Goal: Navigation & Orientation: Find specific page/section

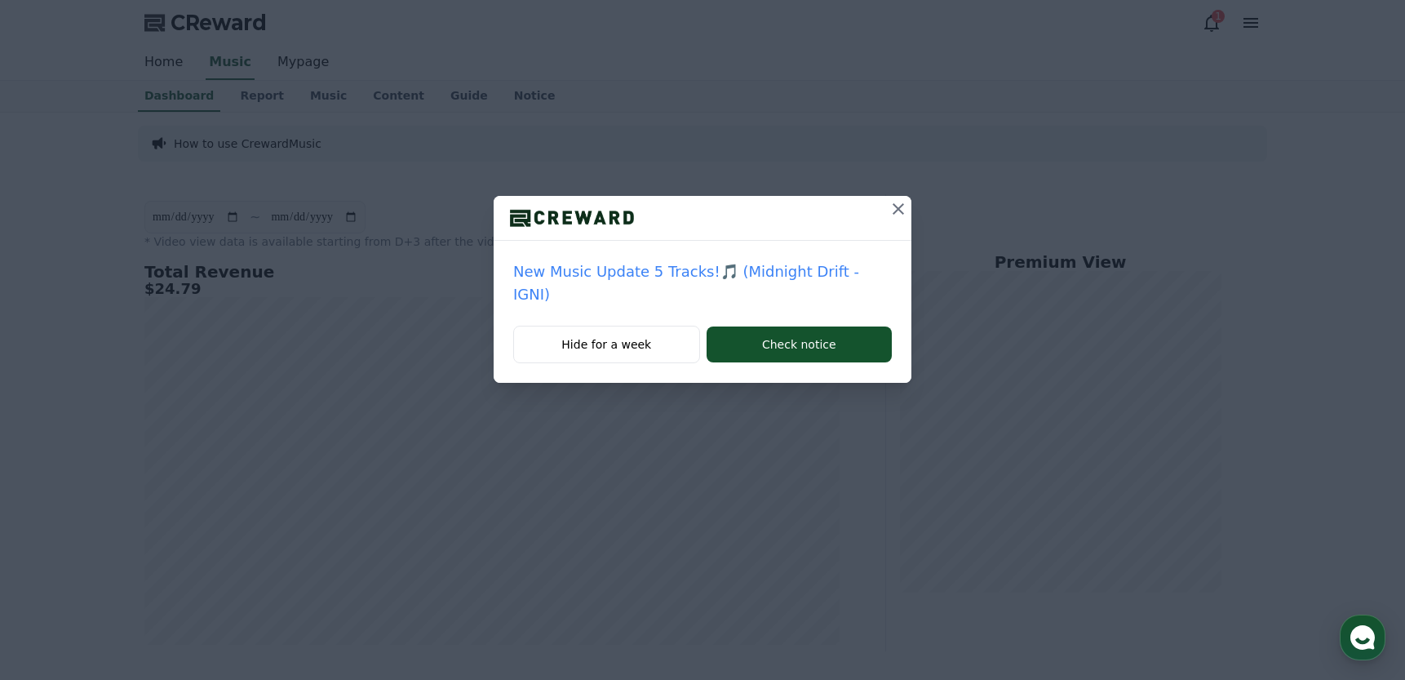
click at [888, 206] on icon at bounding box center [898, 209] width 20 height 20
click at [894, 204] on icon at bounding box center [897, 208] width 11 height 11
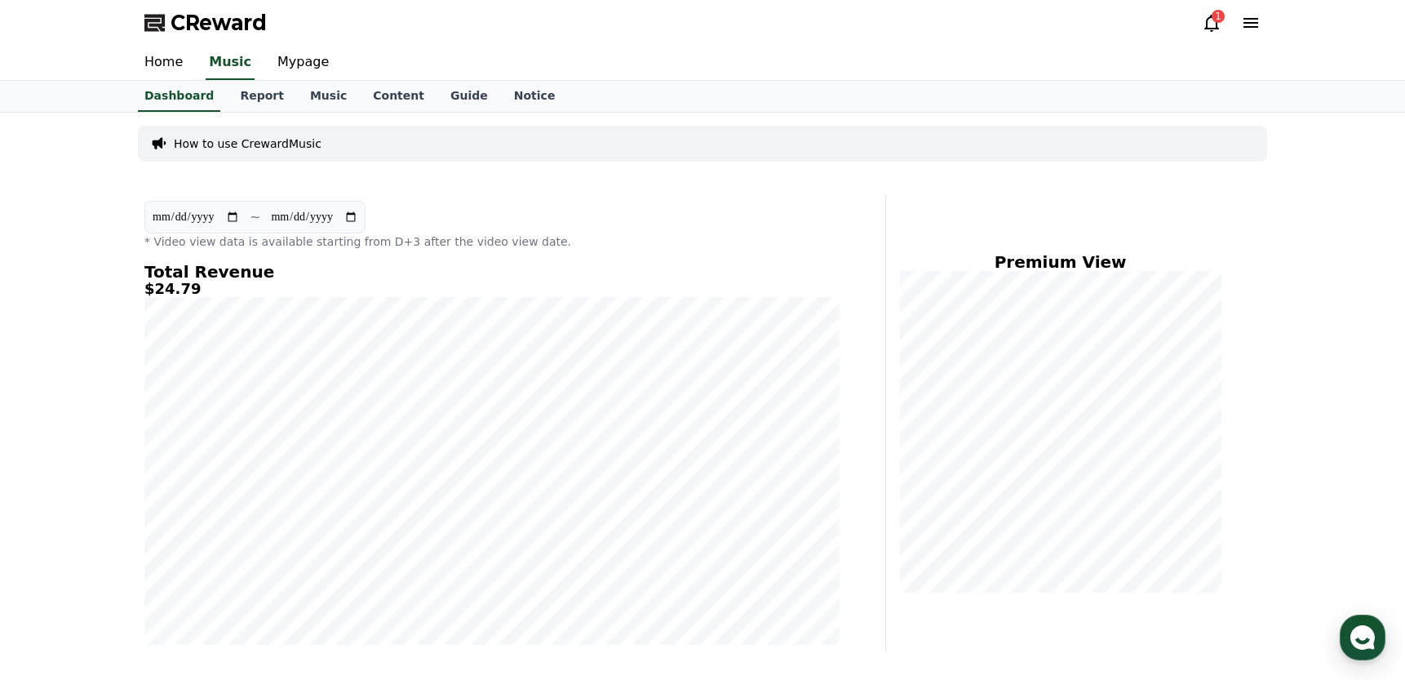
click at [176, 219] on input "**********" at bounding box center [196, 217] width 88 height 18
type input "**********"
click at [981, 22] on div "CReward 1" at bounding box center [702, 23] width 1142 height 46
click at [995, 19] on div "CReward 1" at bounding box center [702, 23] width 1142 height 46
click at [1004, 19] on div "CReward 1" at bounding box center [702, 23] width 1142 height 46
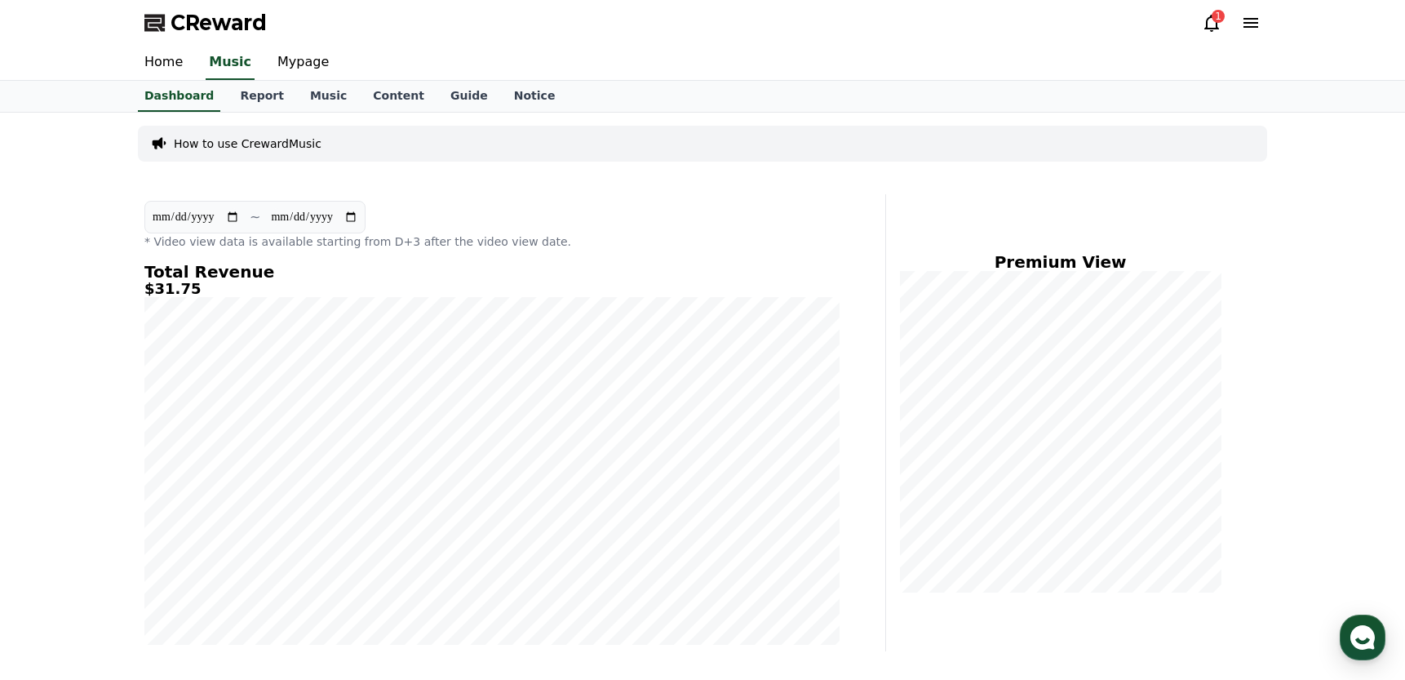
click at [1008, 19] on div "CReward 1" at bounding box center [702, 23] width 1142 height 46
click at [1214, 26] on icon at bounding box center [1212, 23] width 20 height 20
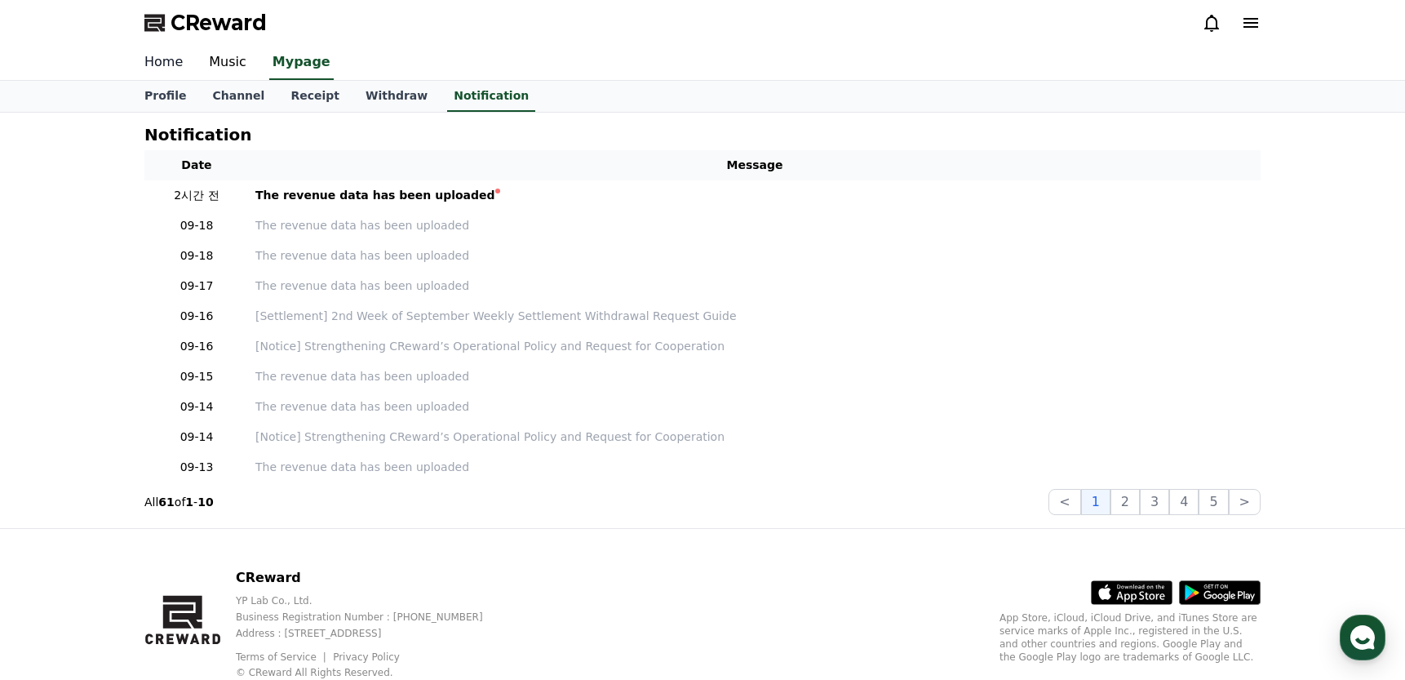
click at [162, 51] on link "Home" at bounding box center [163, 63] width 64 height 34
click at [229, 62] on link "Music" at bounding box center [228, 63] width 64 height 34
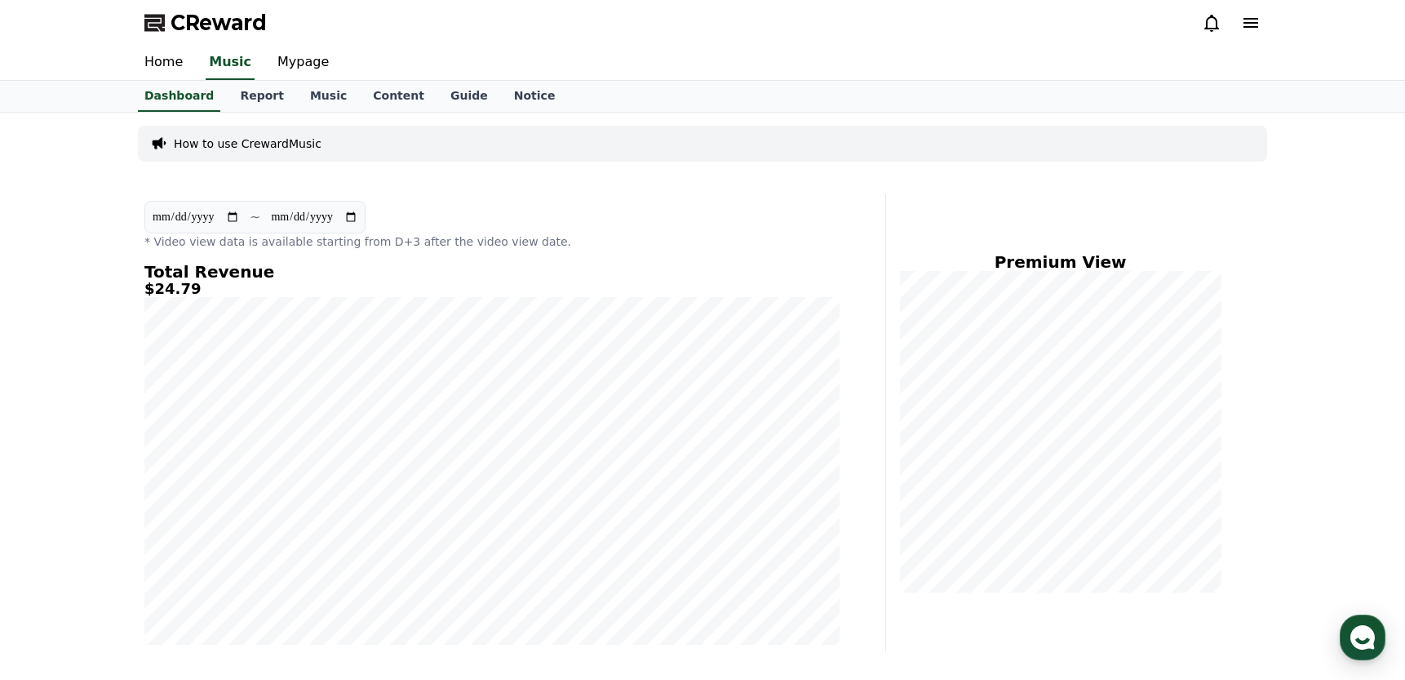
click at [176, 219] on input "**********" at bounding box center [196, 217] width 88 height 18
type input "**********"
click at [958, 47] on div "Home Music Mypage" at bounding box center [702, 63] width 1142 height 34
click at [971, 47] on div "Home Music Mypage" at bounding box center [702, 63] width 1142 height 34
click at [520, 144] on div "How to use CrewardMusic" at bounding box center [702, 144] width 1129 height 36
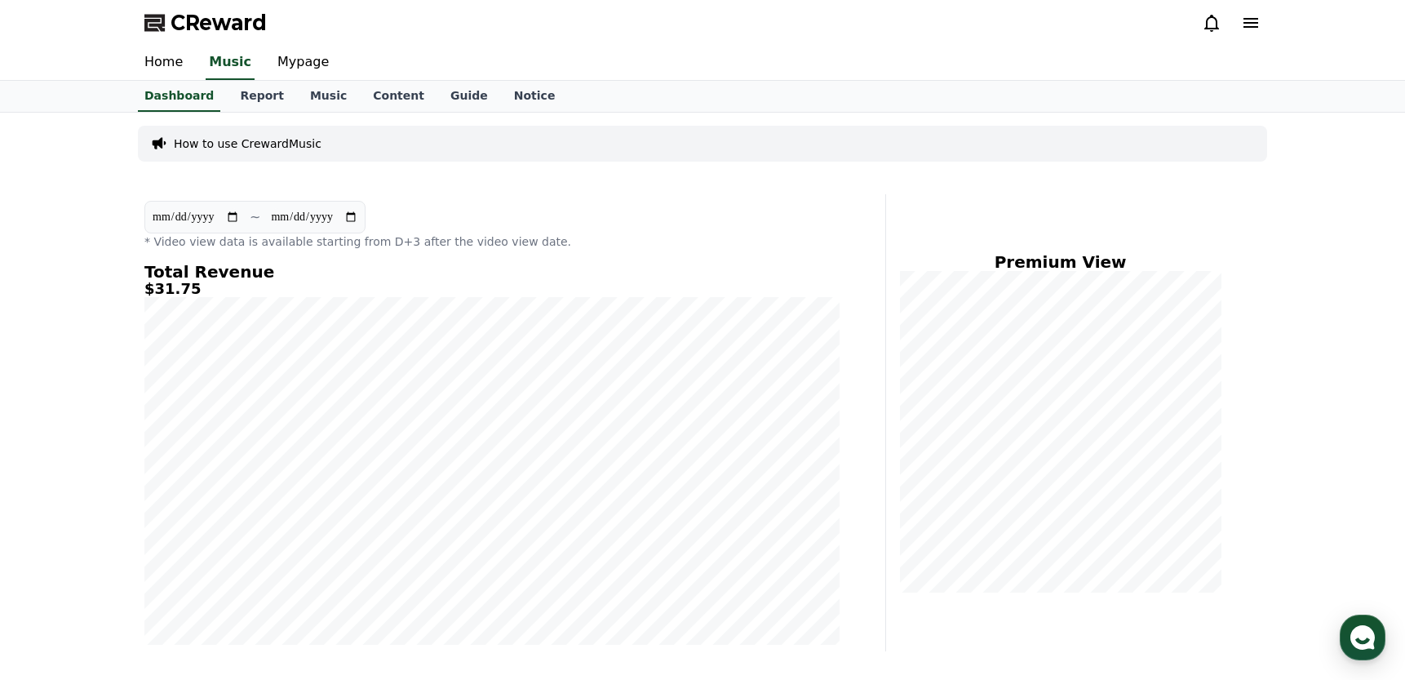
click at [158, 140] on icon at bounding box center [160, 143] width 14 height 11
click at [188, 141] on p "How to use CrewardMusic" at bounding box center [248, 143] width 148 height 16
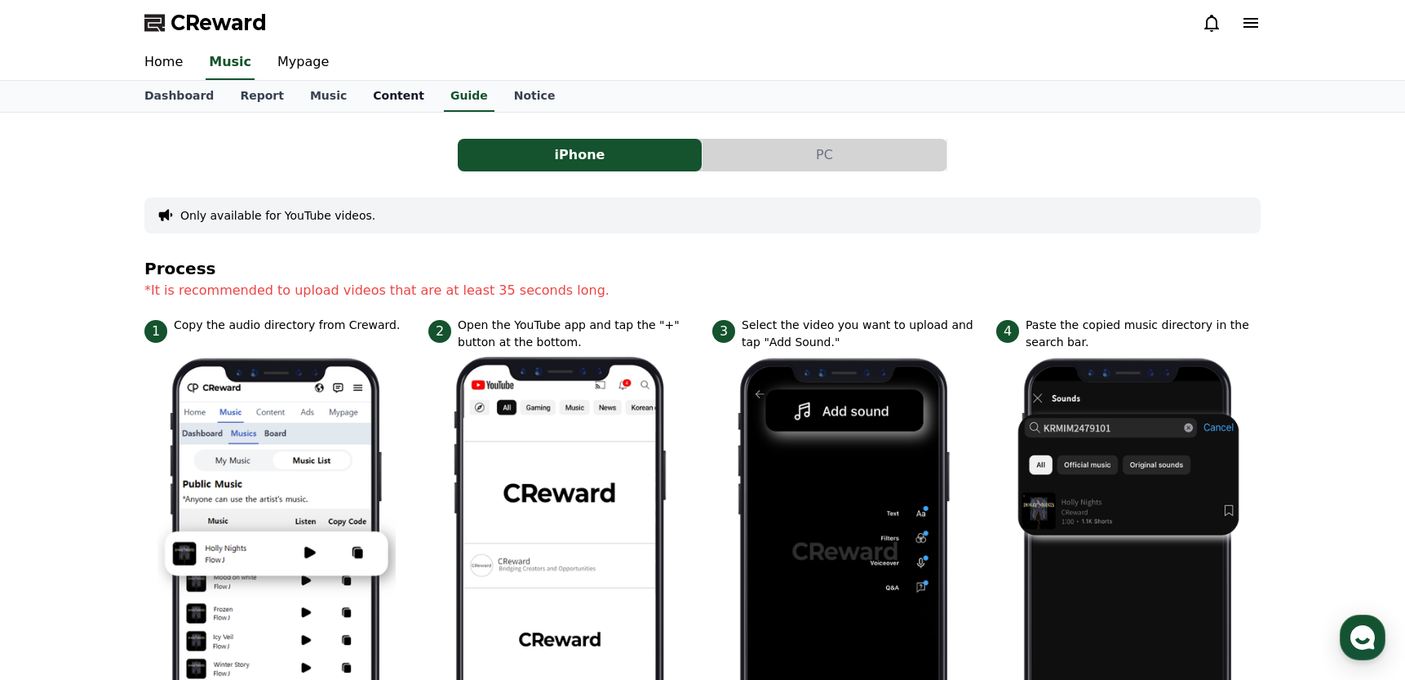
click at [393, 89] on link "Content" at bounding box center [399, 96] width 78 height 31
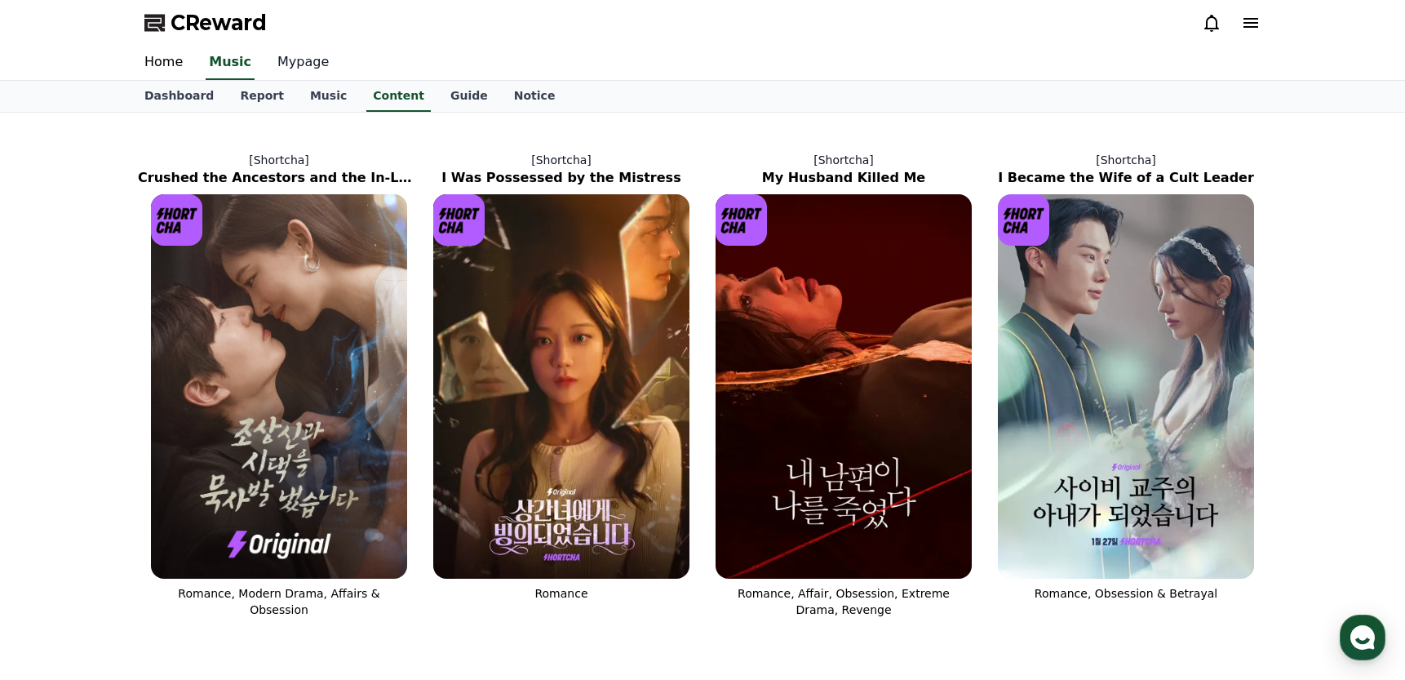
click at [299, 64] on link "Mypage" at bounding box center [303, 63] width 78 height 34
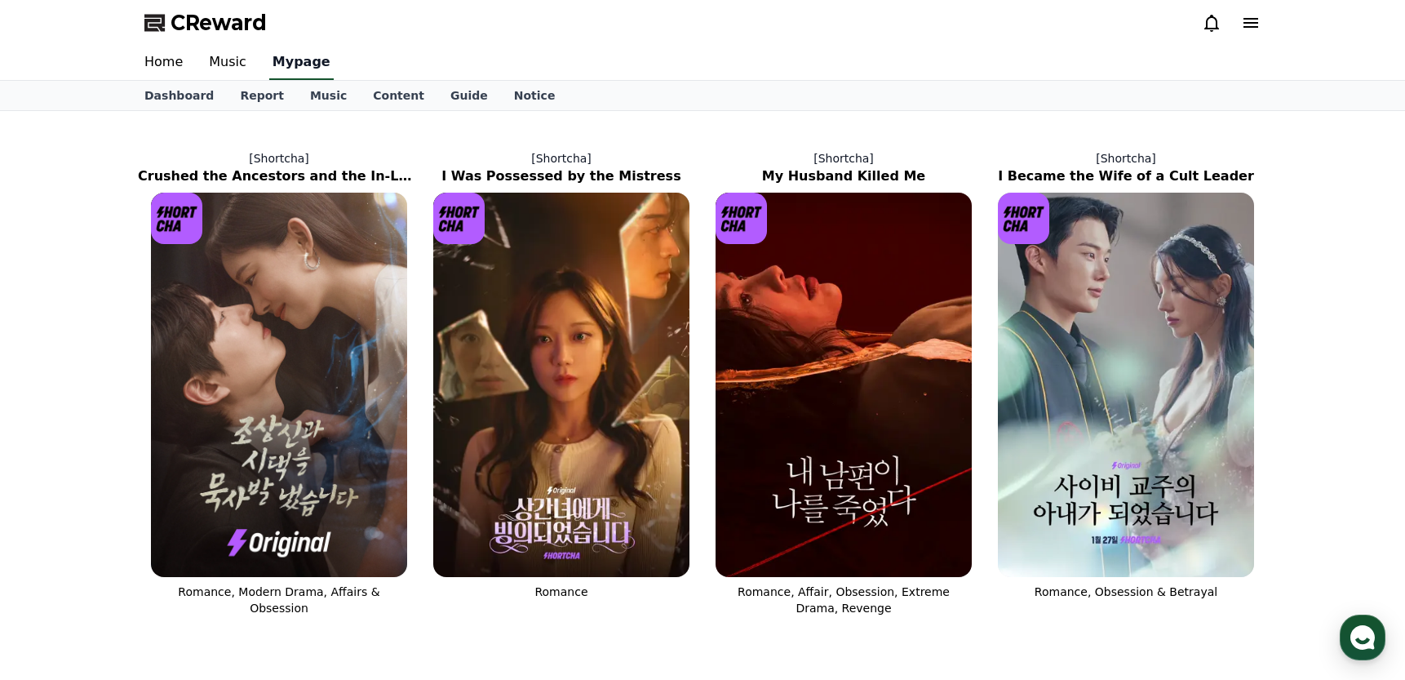
select select "**********"
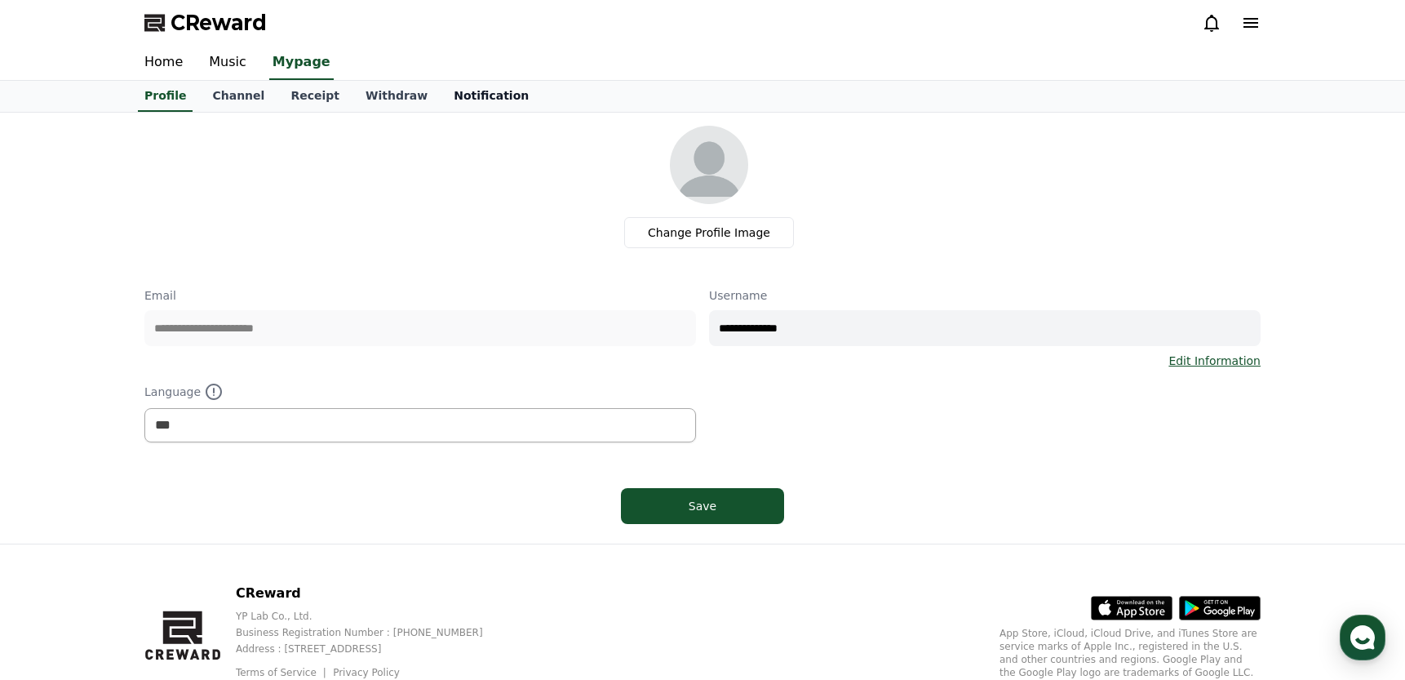
click at [467, 103] on link "Notification" at bounding box center [491, 96] width 101 height 31
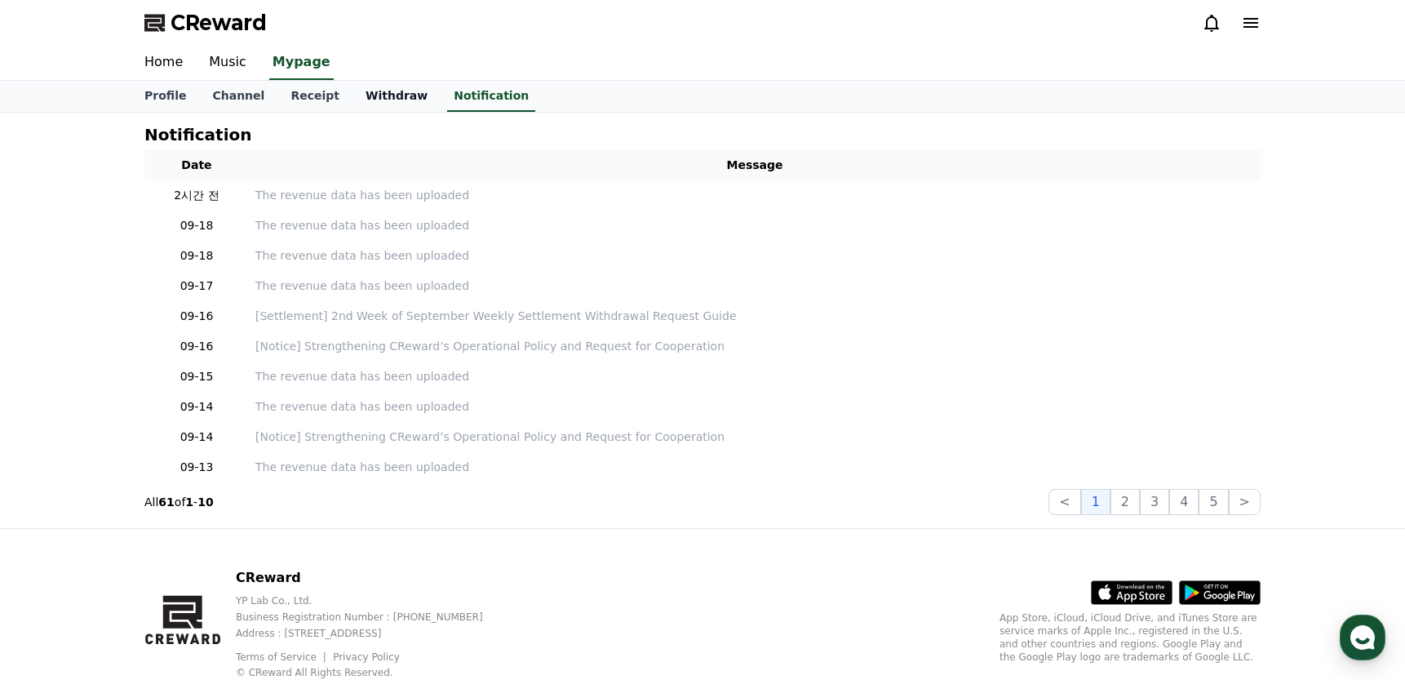
click at [399, 94] on link "Withdraw" at bounding box center [396, 96] width 88 height 31
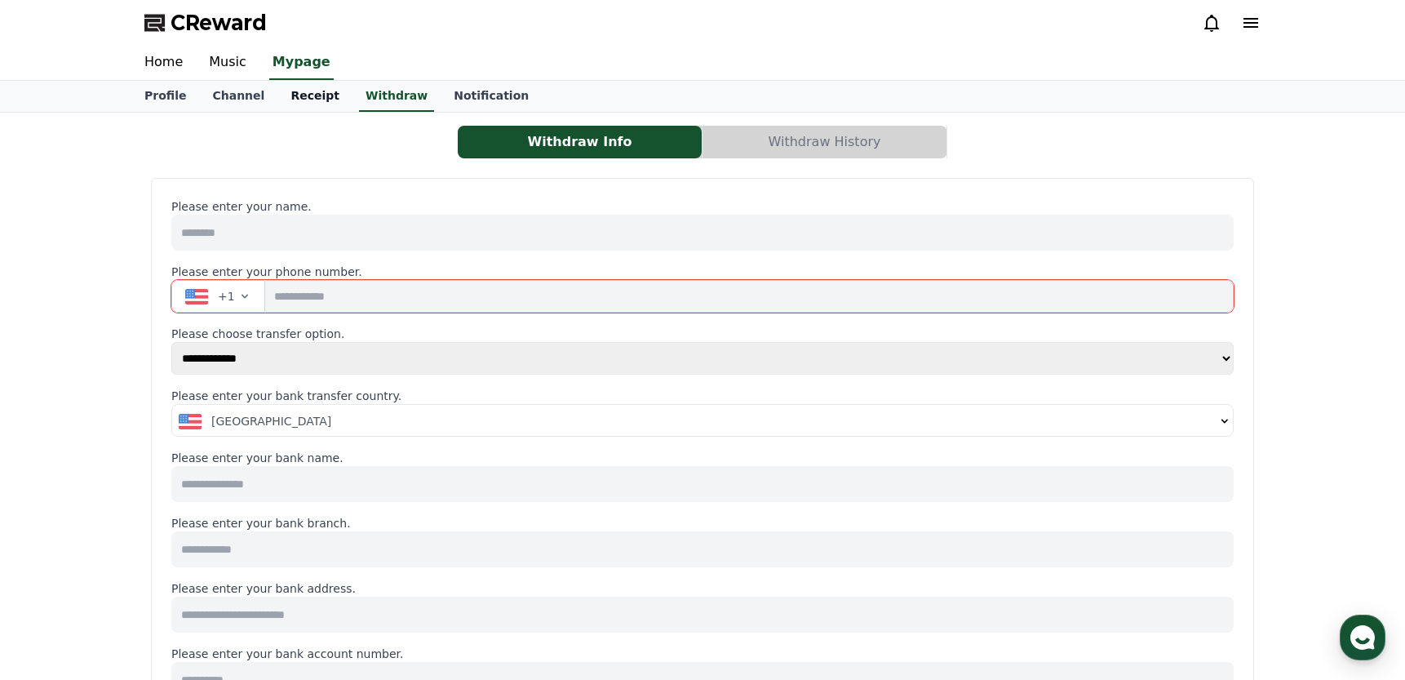
click at [312, 93] on link "Receipt" at bounding box center [314, 96] width 75 height 31
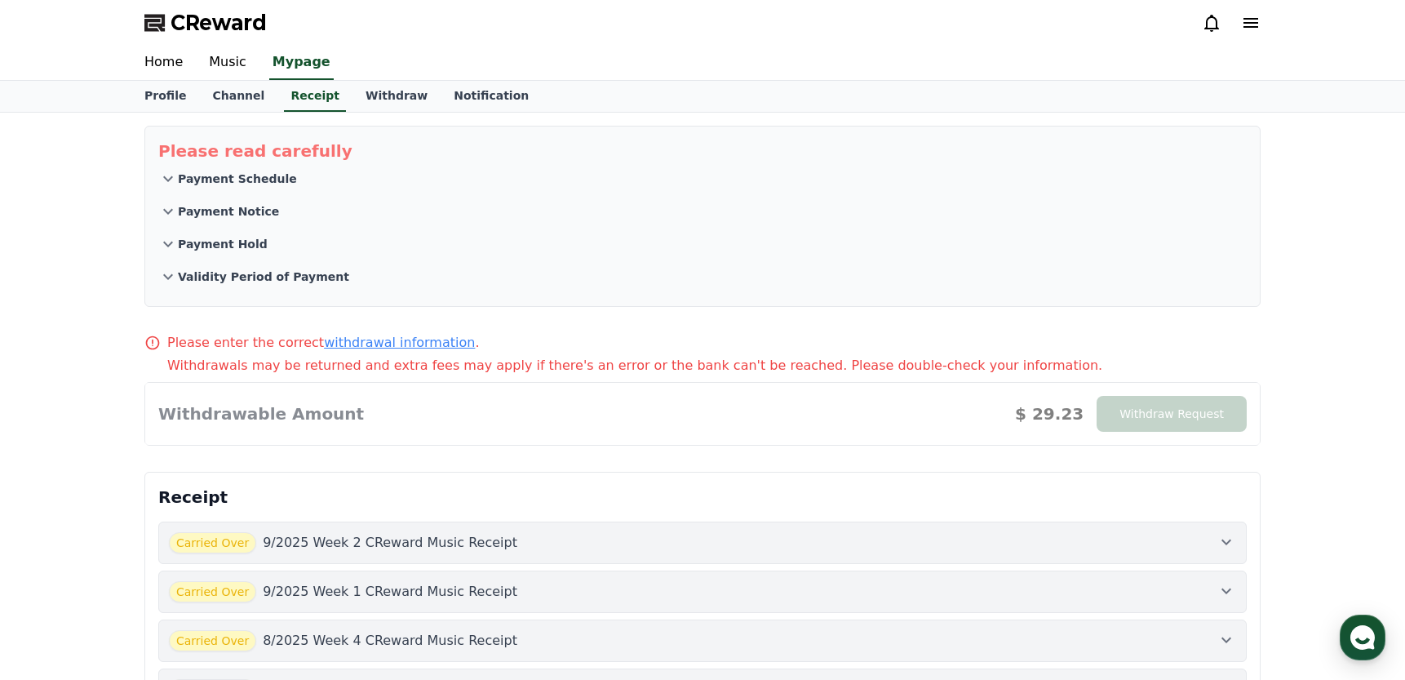
click at [260, 172] on p "Payment Schedule" at bounding box center [237, 179] width 119 height 16
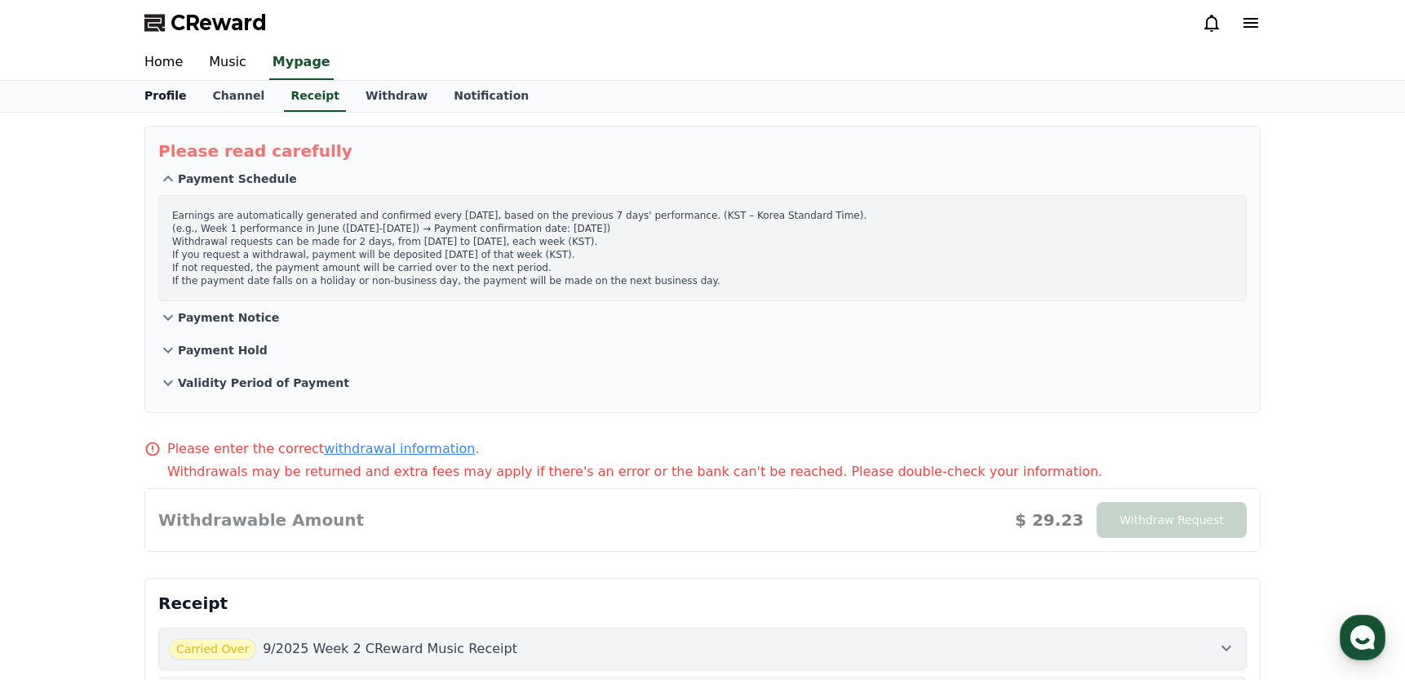
click at [169, 100] on link "Profile" at bounding box center [165, 96] width 68 height 31
select select "**********"
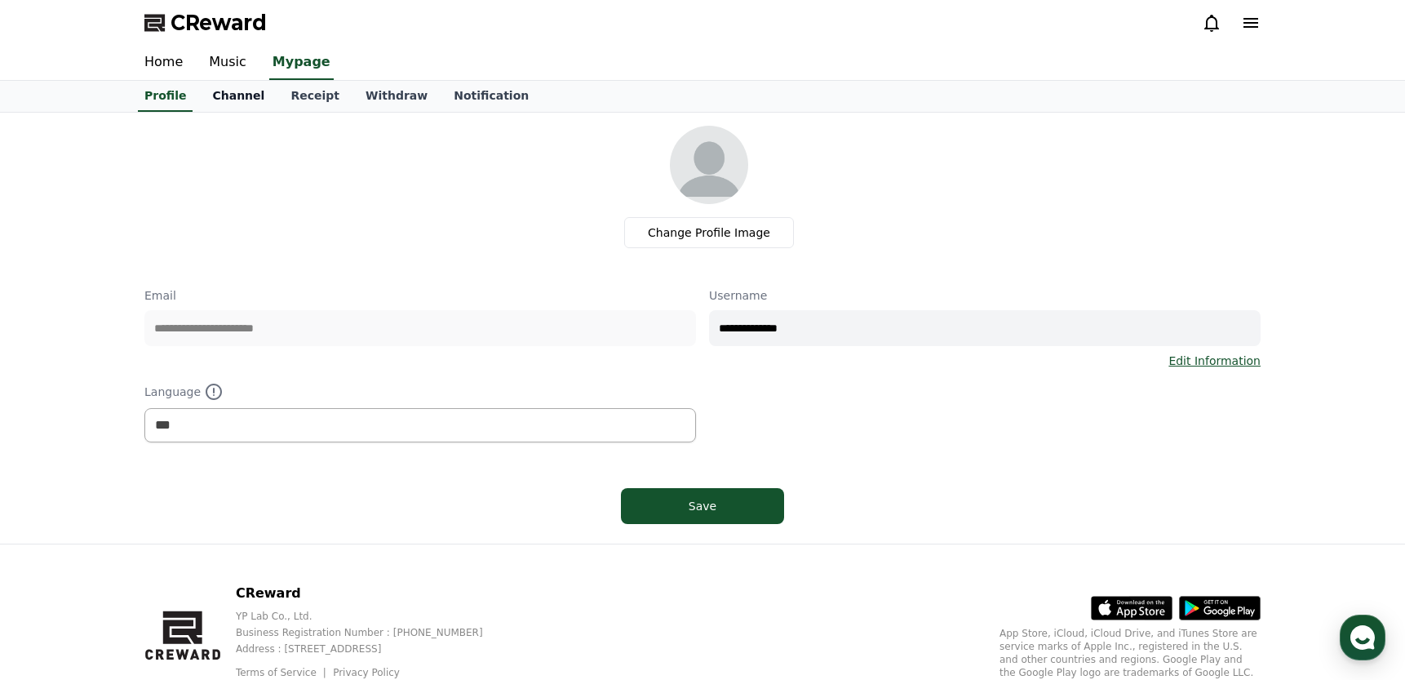
click at [233, 97] on link "Channel" at bounding box center [238, 96] width 78 height 31
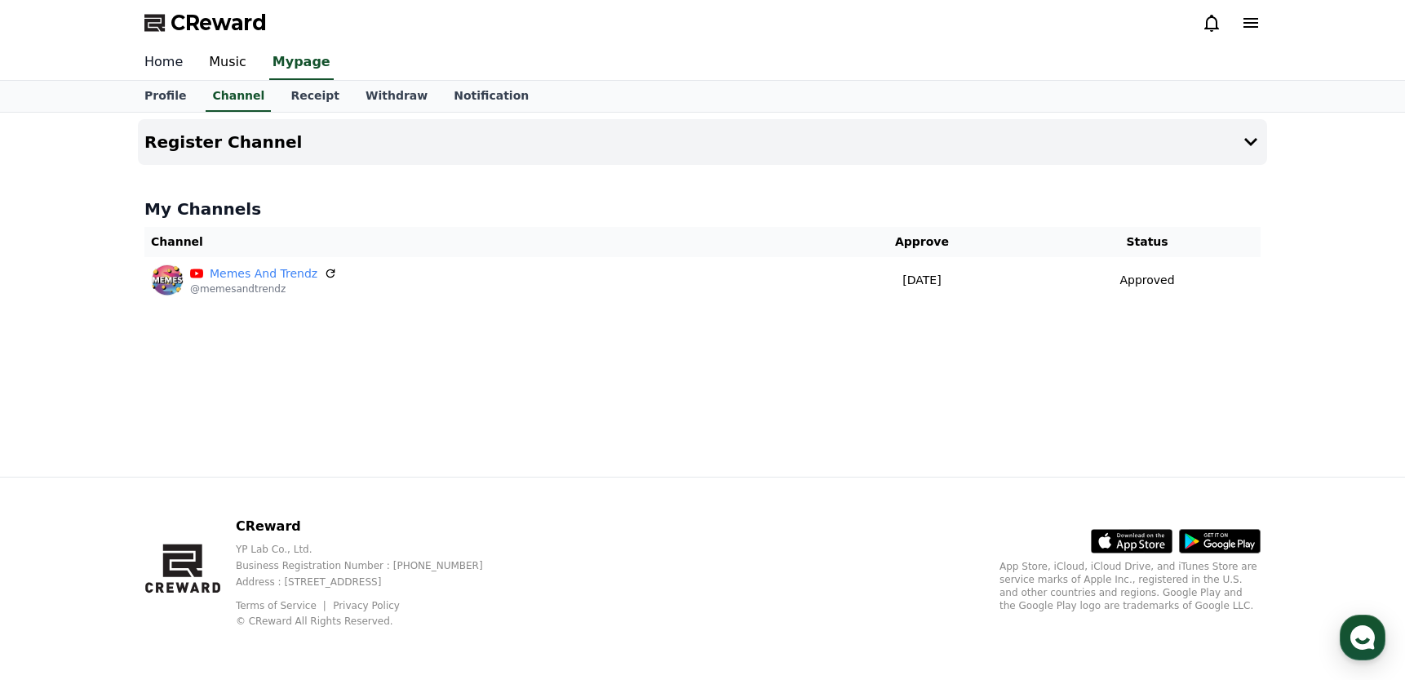
click at [165, 66] on link "Home" at bounding box center [163, 63] width 64 height 34
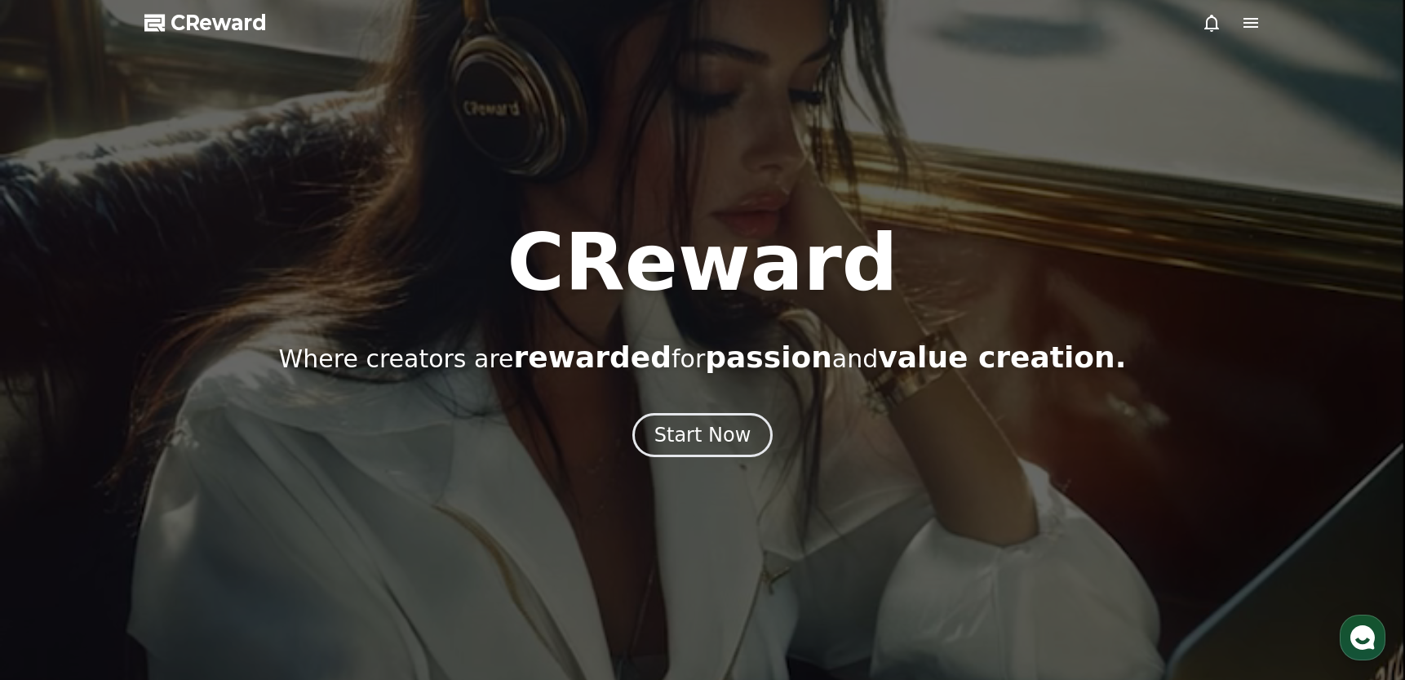
click at [1251, 23] on icon at bounding box center [1250, 23] width 15 height 10
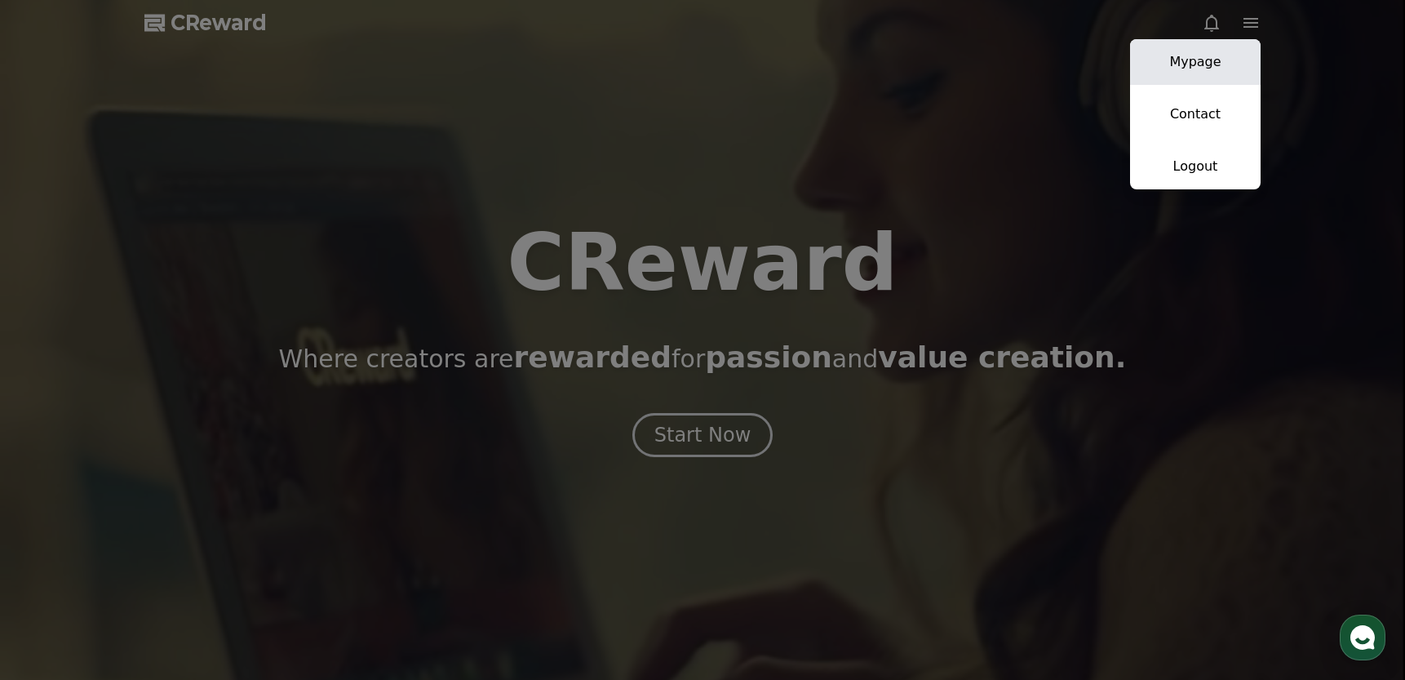
click at [1210, 65] on link "Mypage" at bounding box center [1195, 62] width 131 height 46
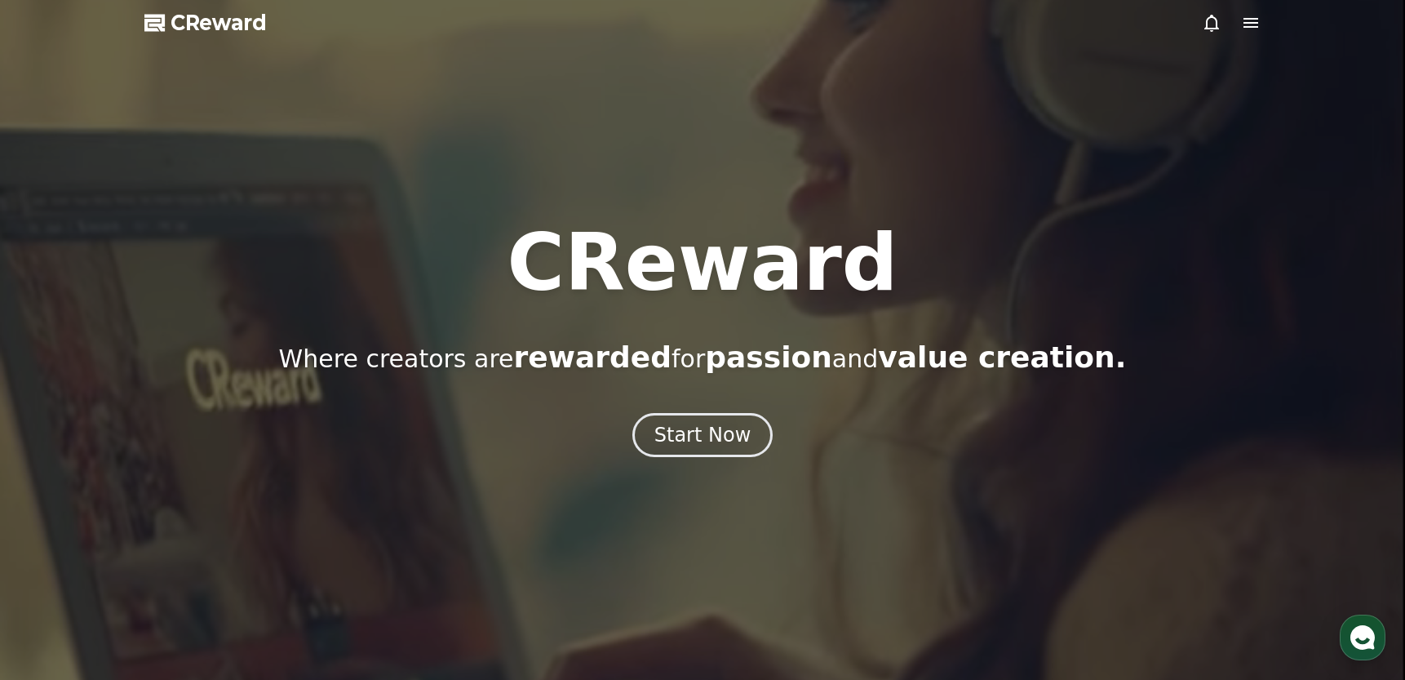
select select "**********"
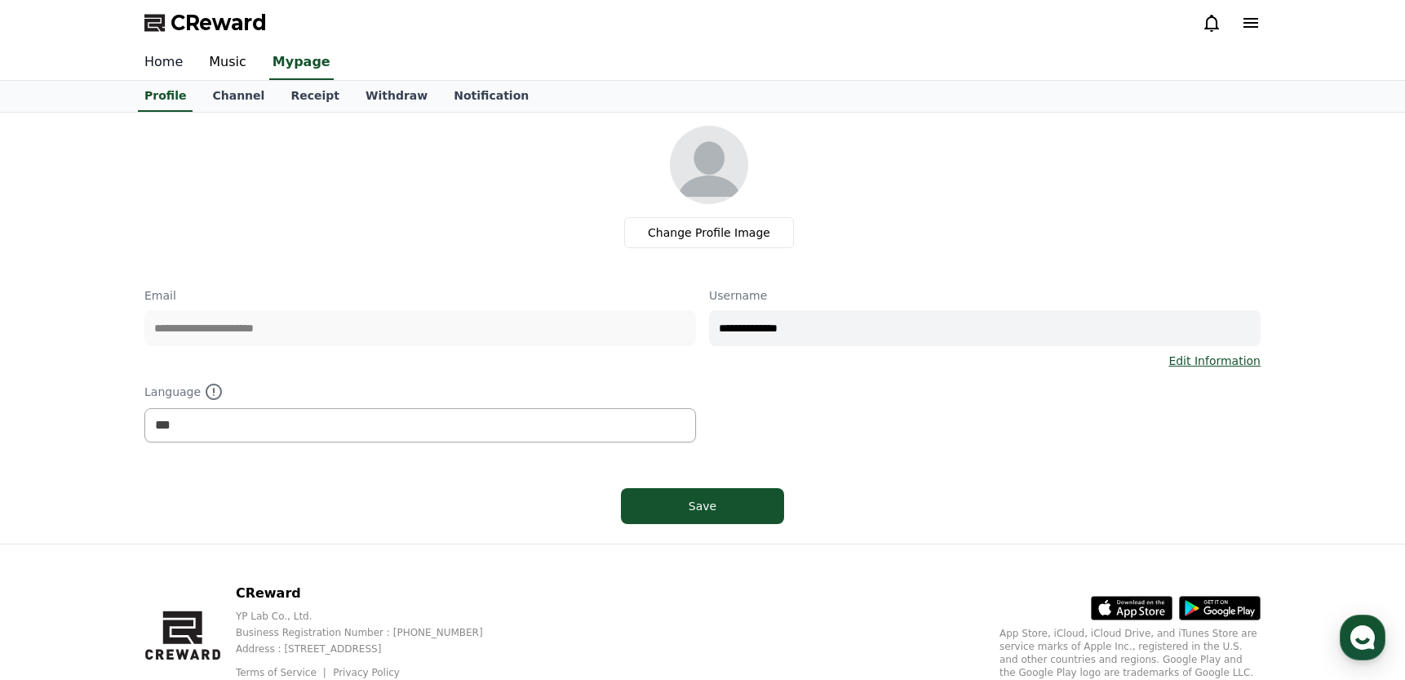
click at [158, 66] on link "Home" at bounding box center [163, 63] width 64 height 34
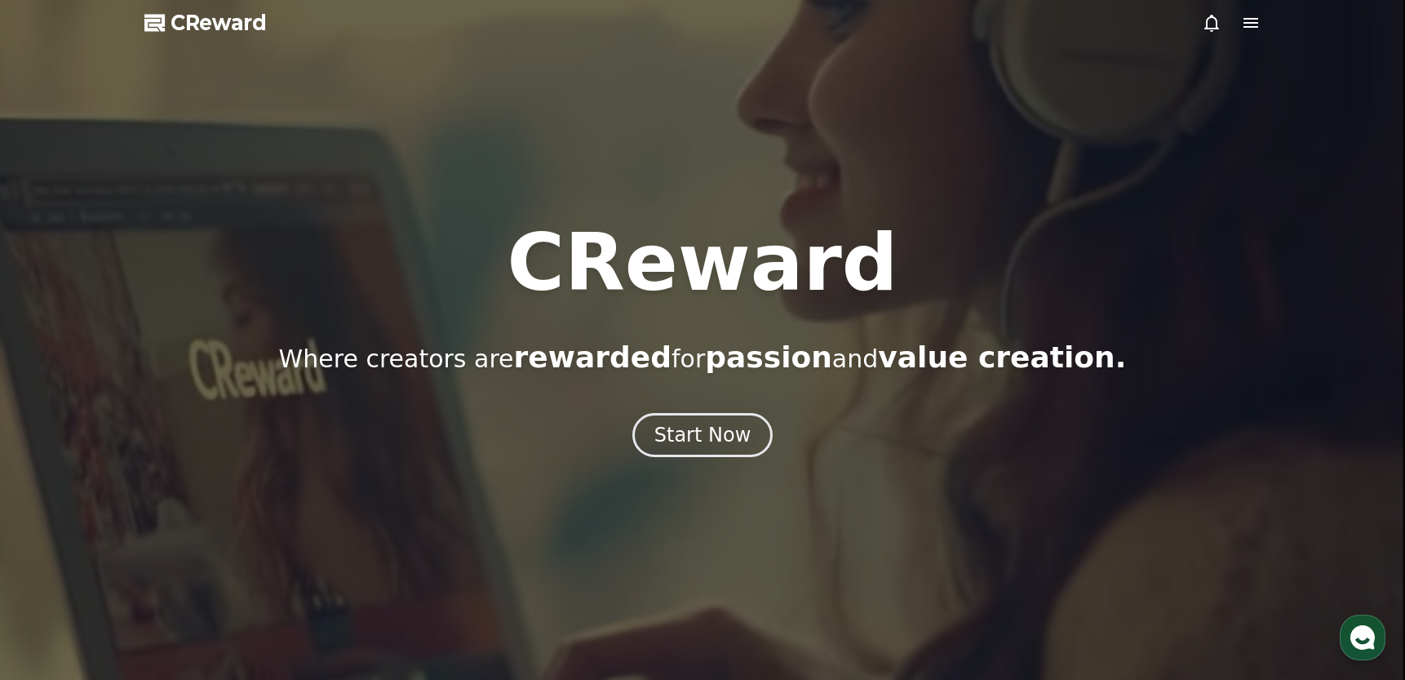
click at [1247, 25] on icon at bounding box center [1251, 23] width 20 height 20
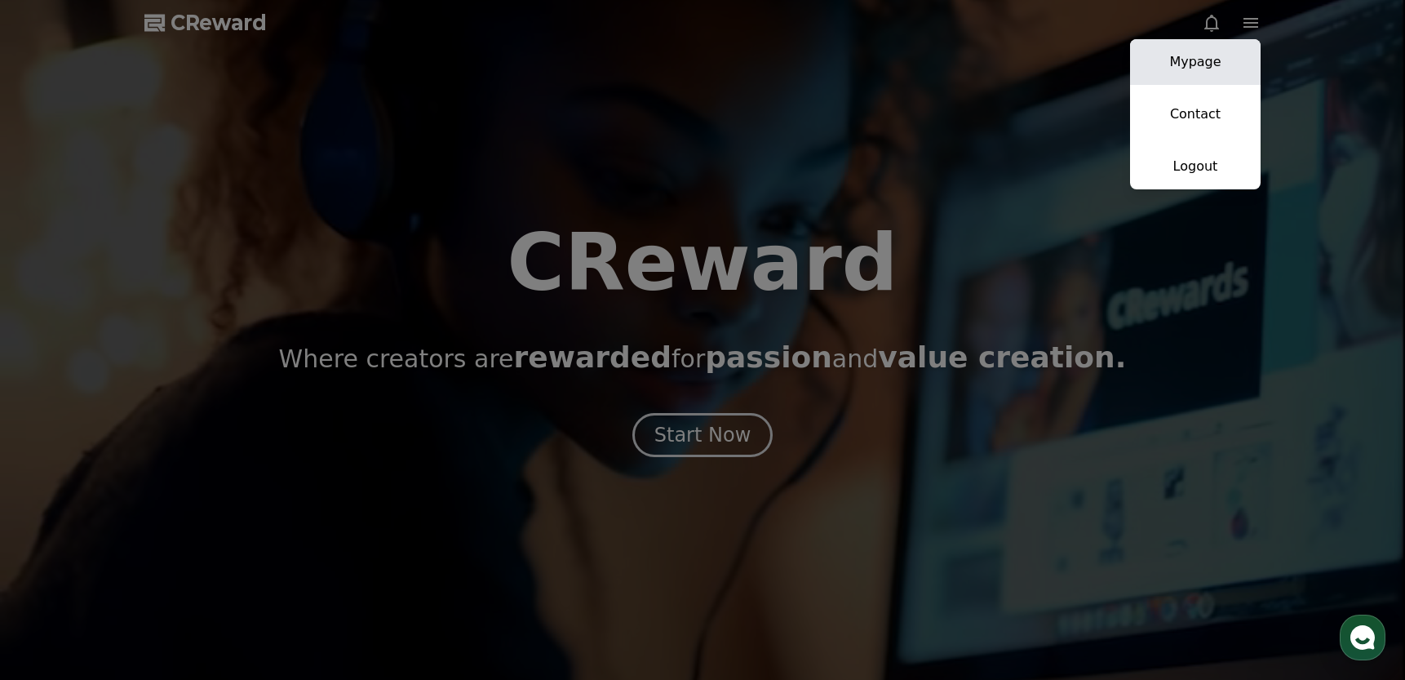
click at [1210, 66] on link "Mypage" at bounding box center [1195, 62] width 131 height 46
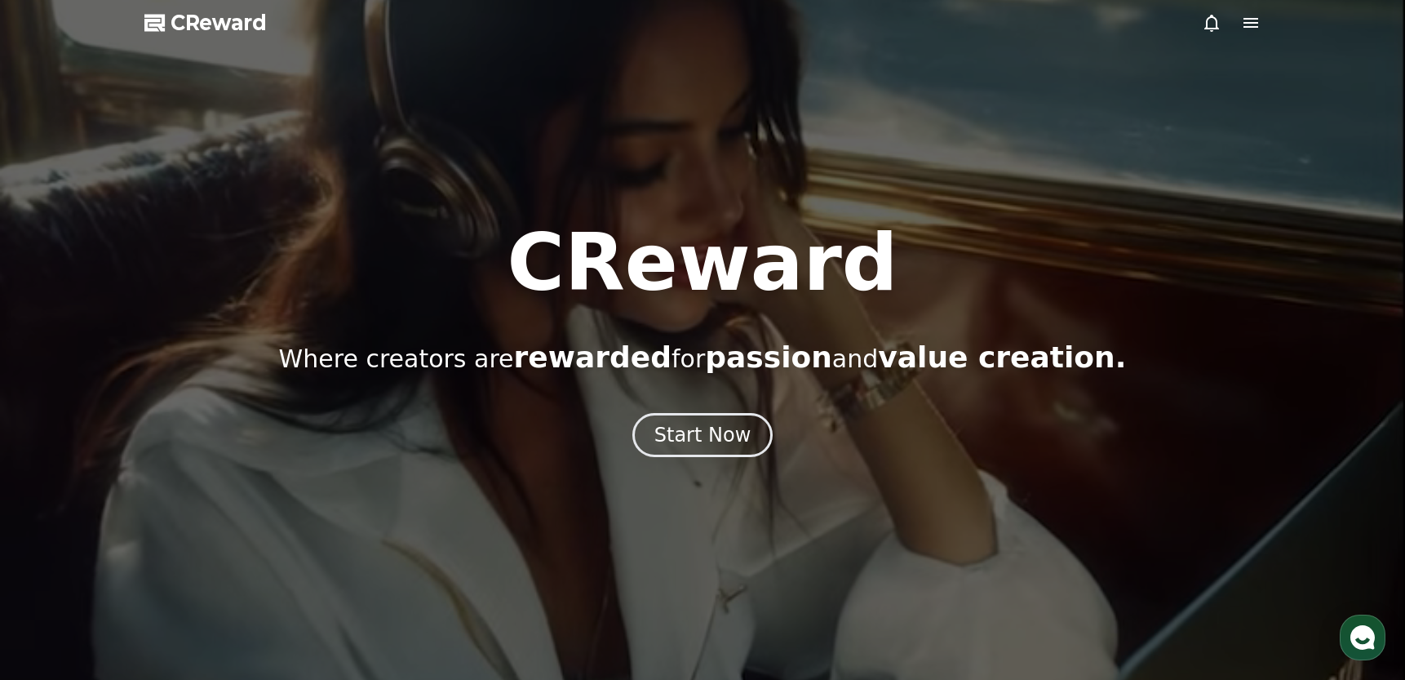
select select "**********"
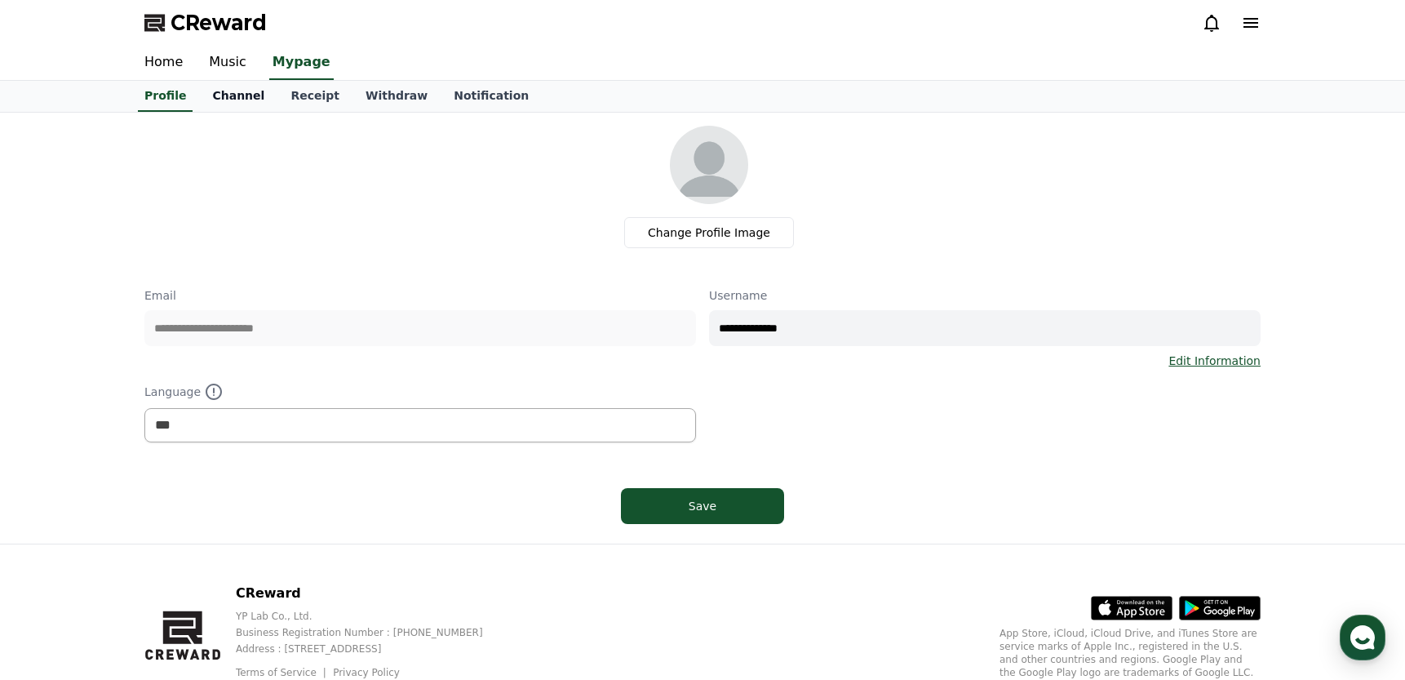
click at [236, 97] on link "Channel" at bounding box center [238, 96] width 78 height 31
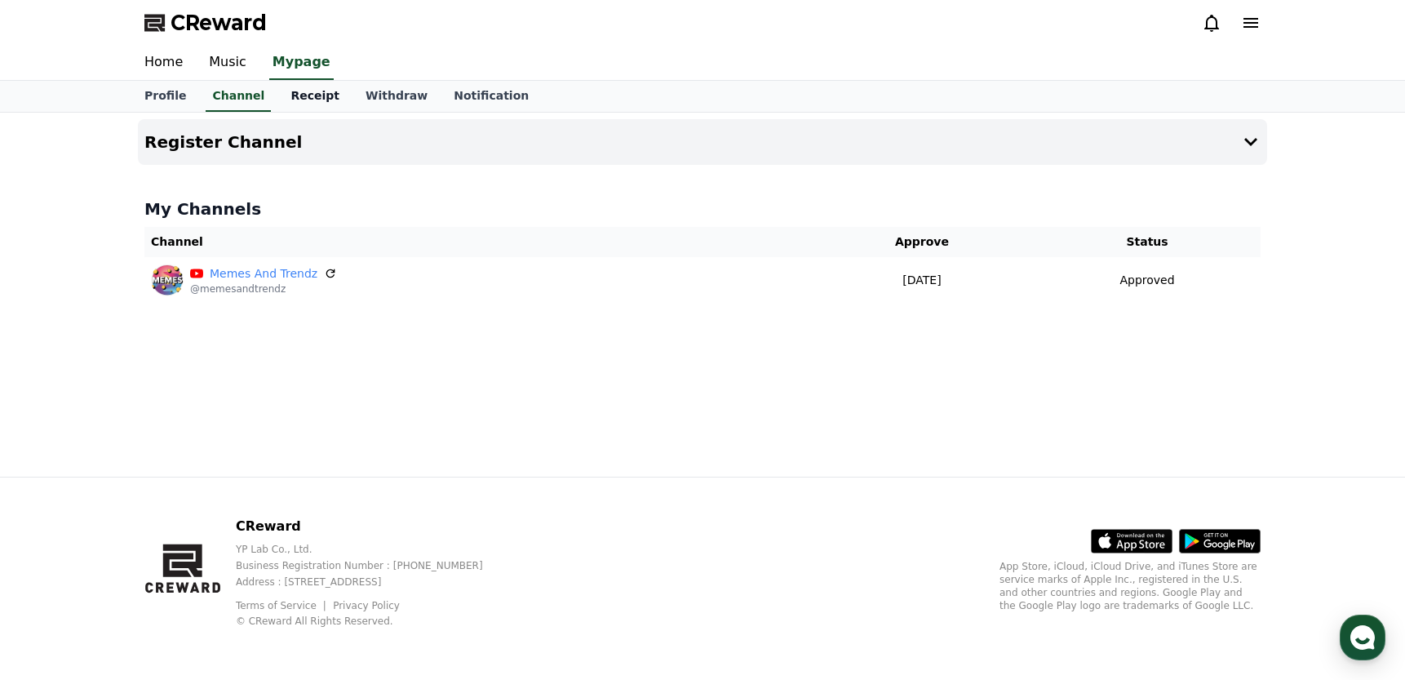
click at [295, 103] on link "Receipt" at bounding box center [314, 96] width 75 height 31
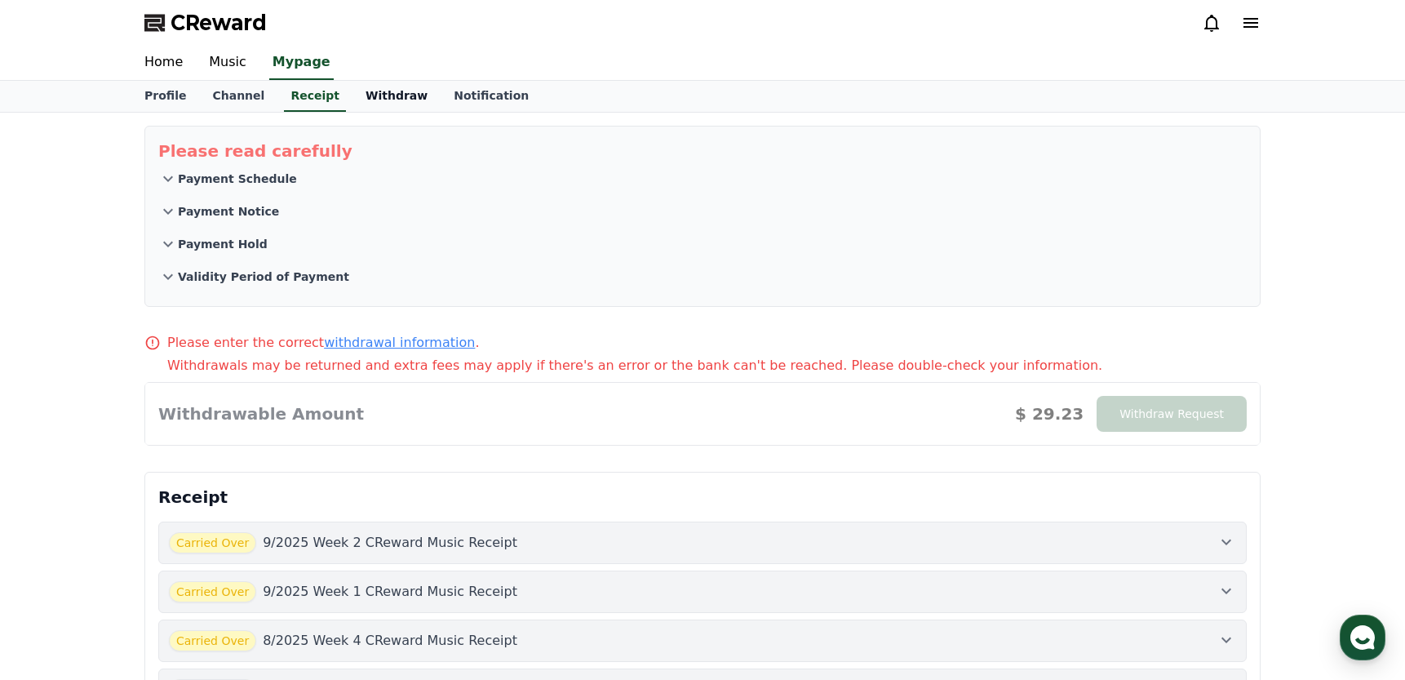
click at [383, 102] on link "Withdraw" at bounding box center [396, 96] width 88 height 31
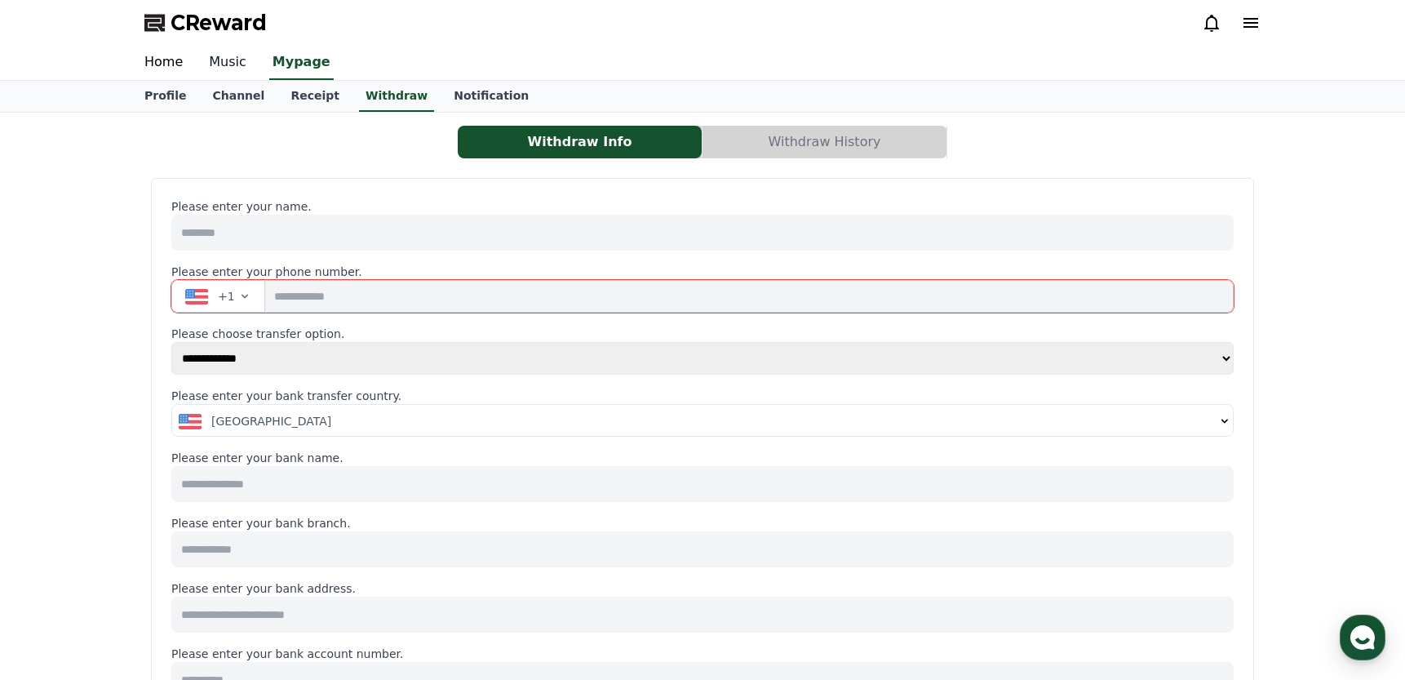
click at [219, 64] on link "Music" at bounding box center [228, 63] width 64 height 34
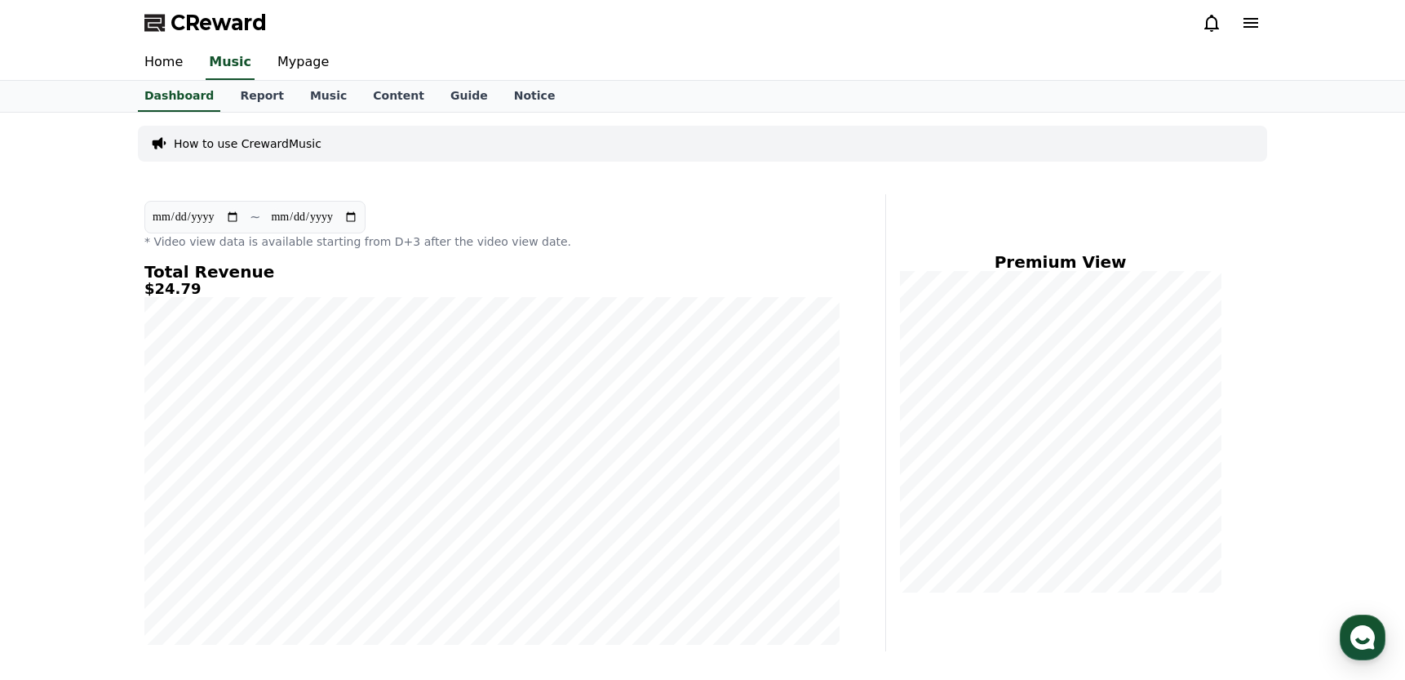
click at [223, 24] on span "CReward" at bounding box center [219, 23] width 96 height 26
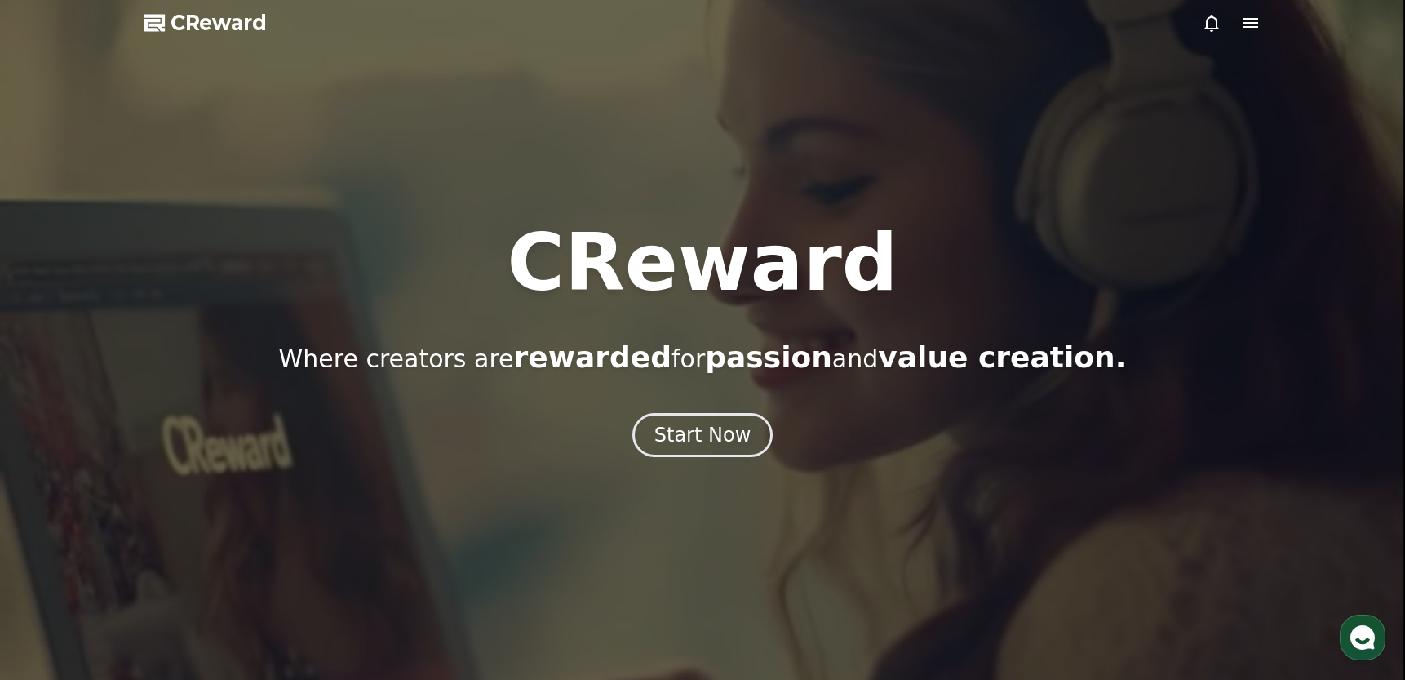
click at [223, 24] on span "CReward" at bounding box center [219, 23] width 96 height 26
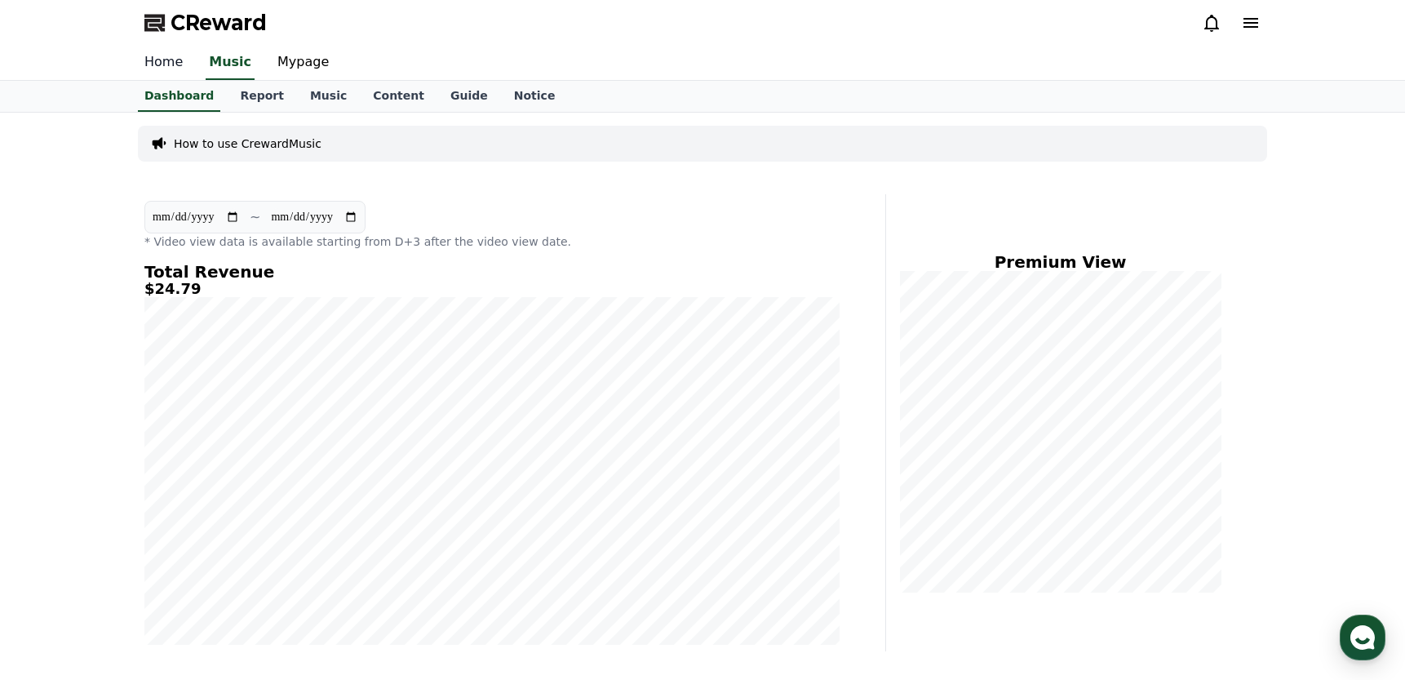
click at [157, 62] on link "Home" at bounding box center [163, 63] width 64 height 34
click at [215, 19] on span "CReward" at bounding box center [219, 23] width 96 height 26
click at [259, 95] on link "Report" at bounding box center [262, 96] width 70 height 31
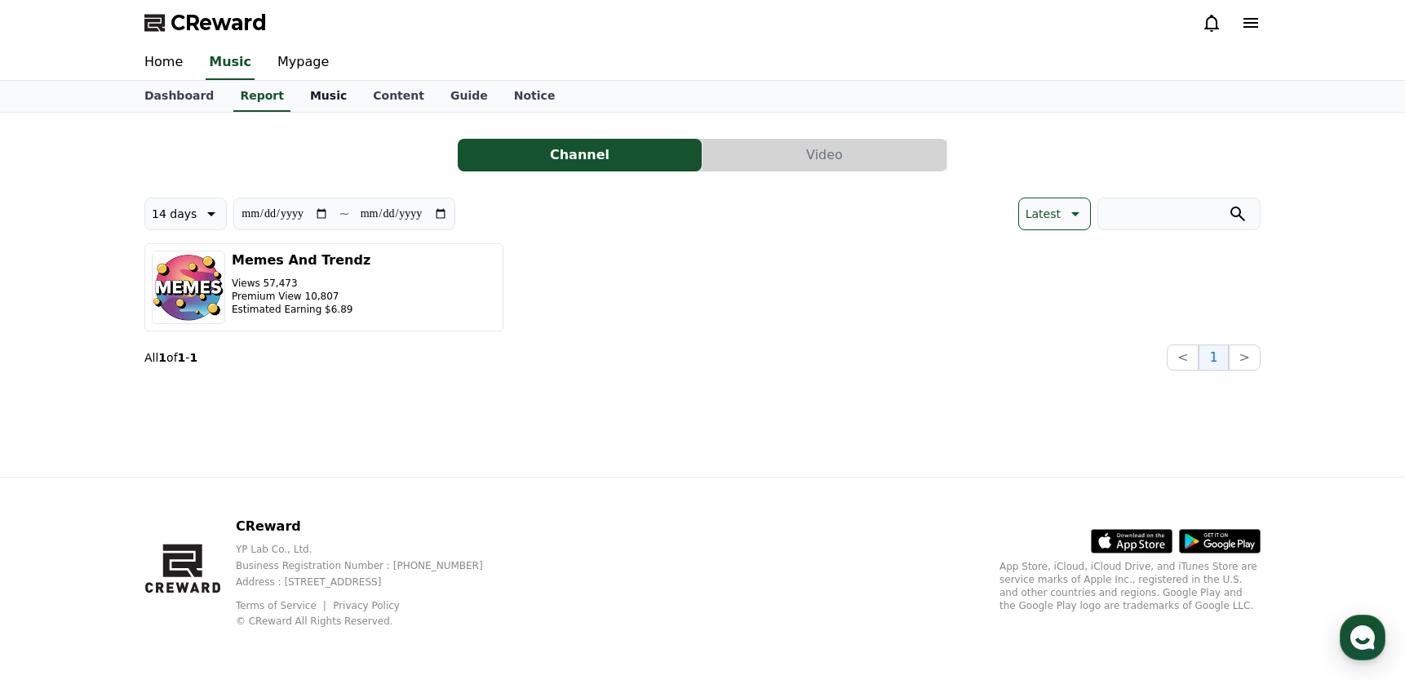
click at [321, 92] on link "Music" at bounding box center [328, 96] width 63 height 31
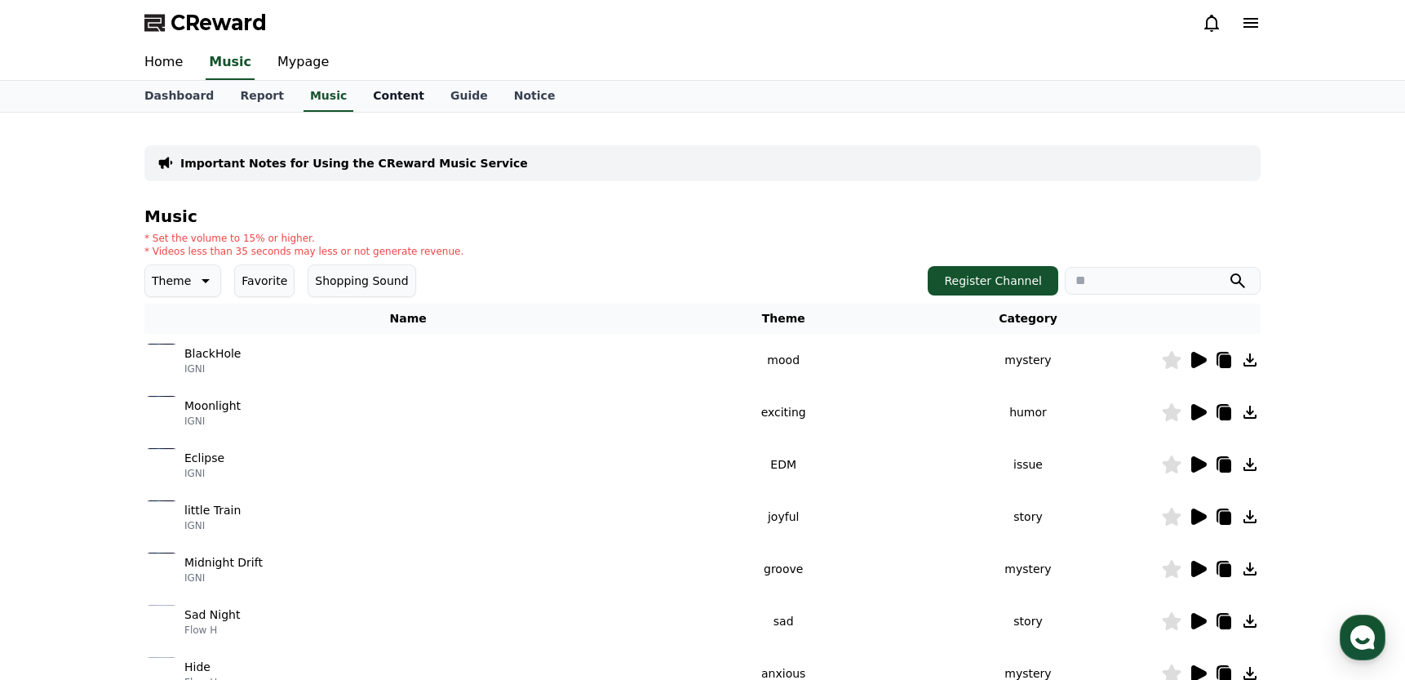
click at [388, 96] on link "Content" at bounding box center [399, 96] width 78 height 31
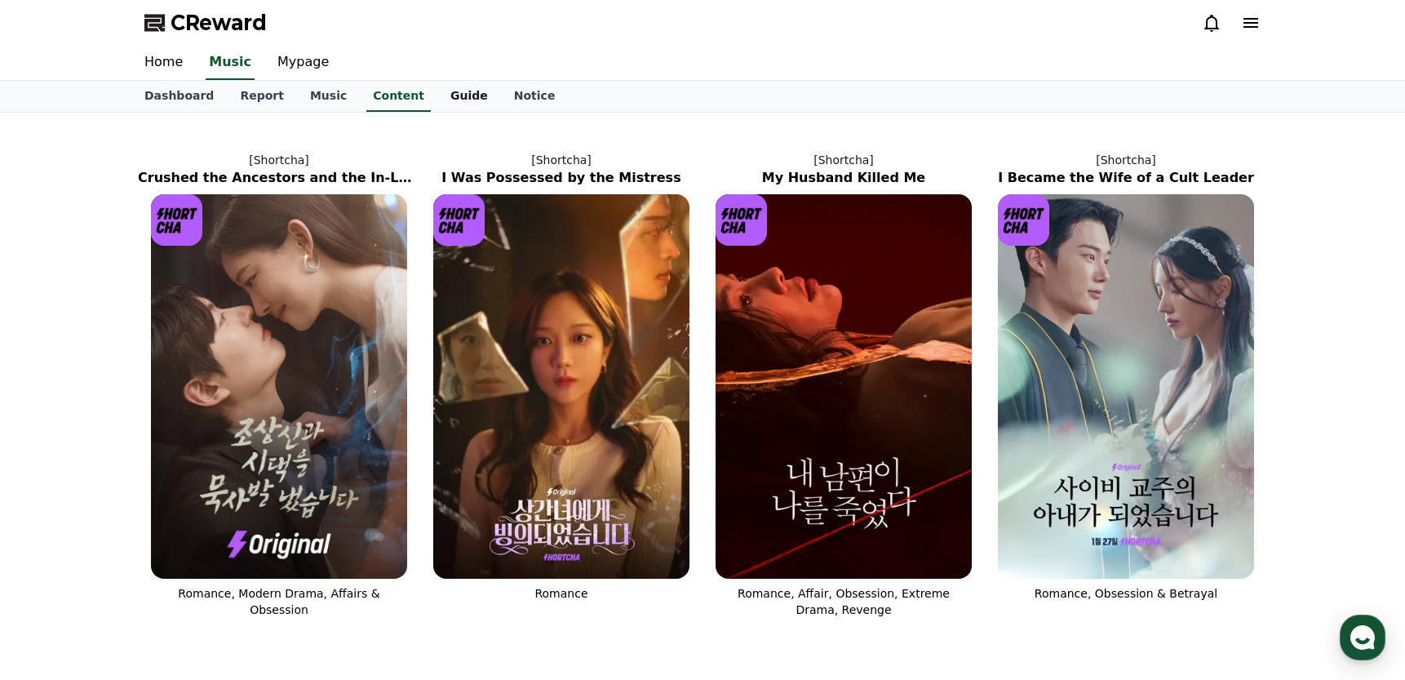
click at [437, 99] on link "Guide" at bounding box center [469, 96] width 64 height 31
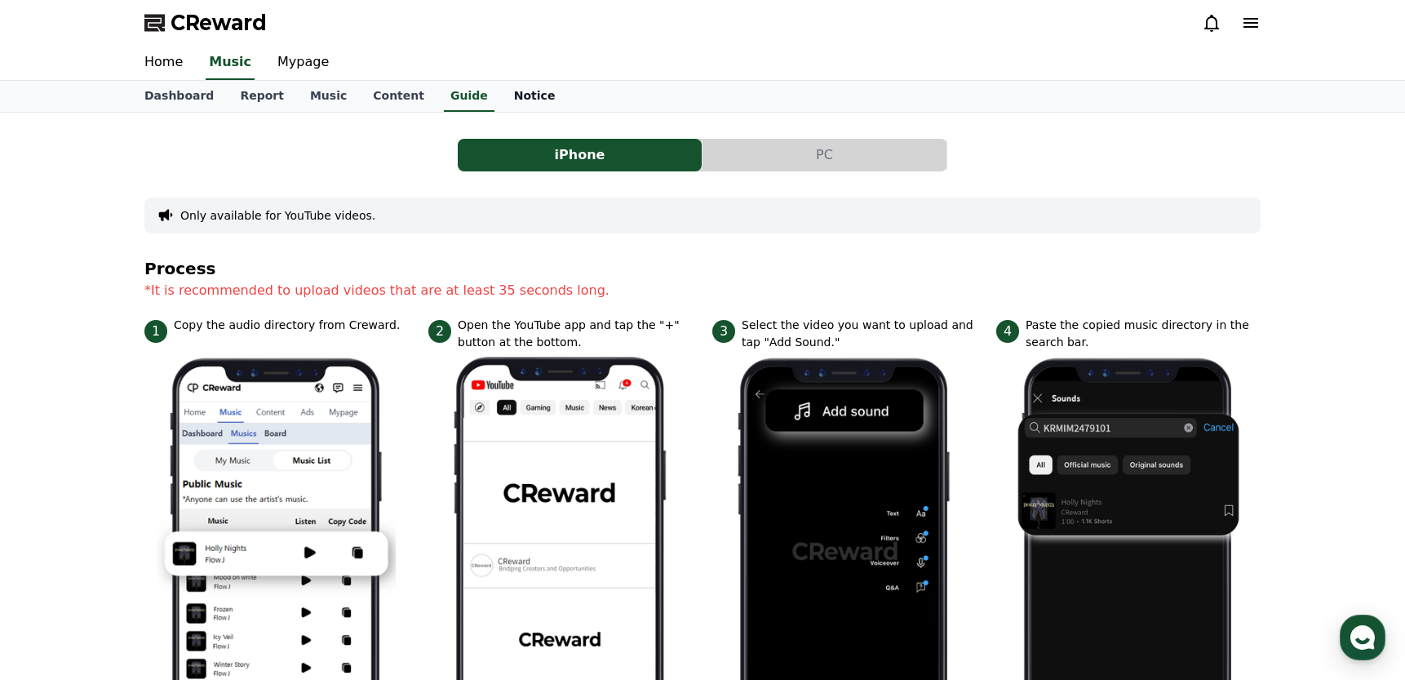
click at [514, 100] on link "Notice" at bounding box center [535, 96] width 68 height 31
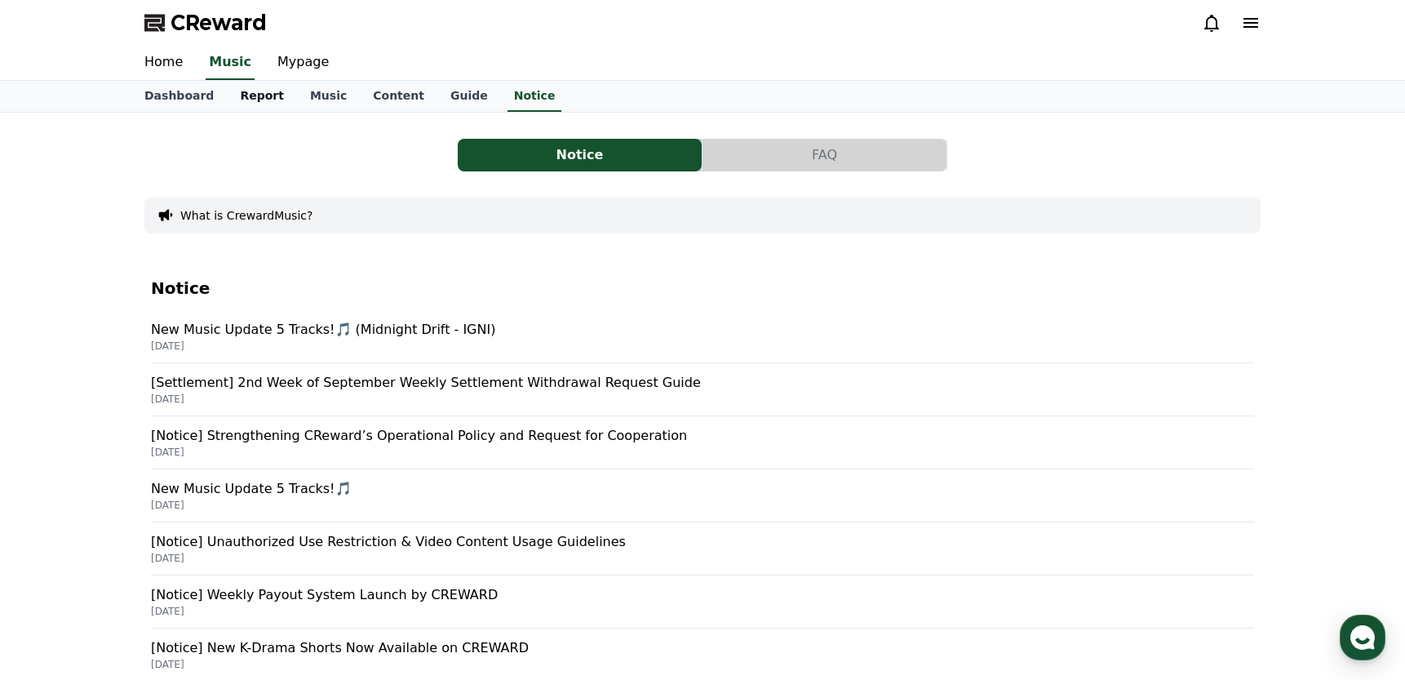
click at [253, 100] on link "Report" at bounding box center [262, 96] width 70 height 31
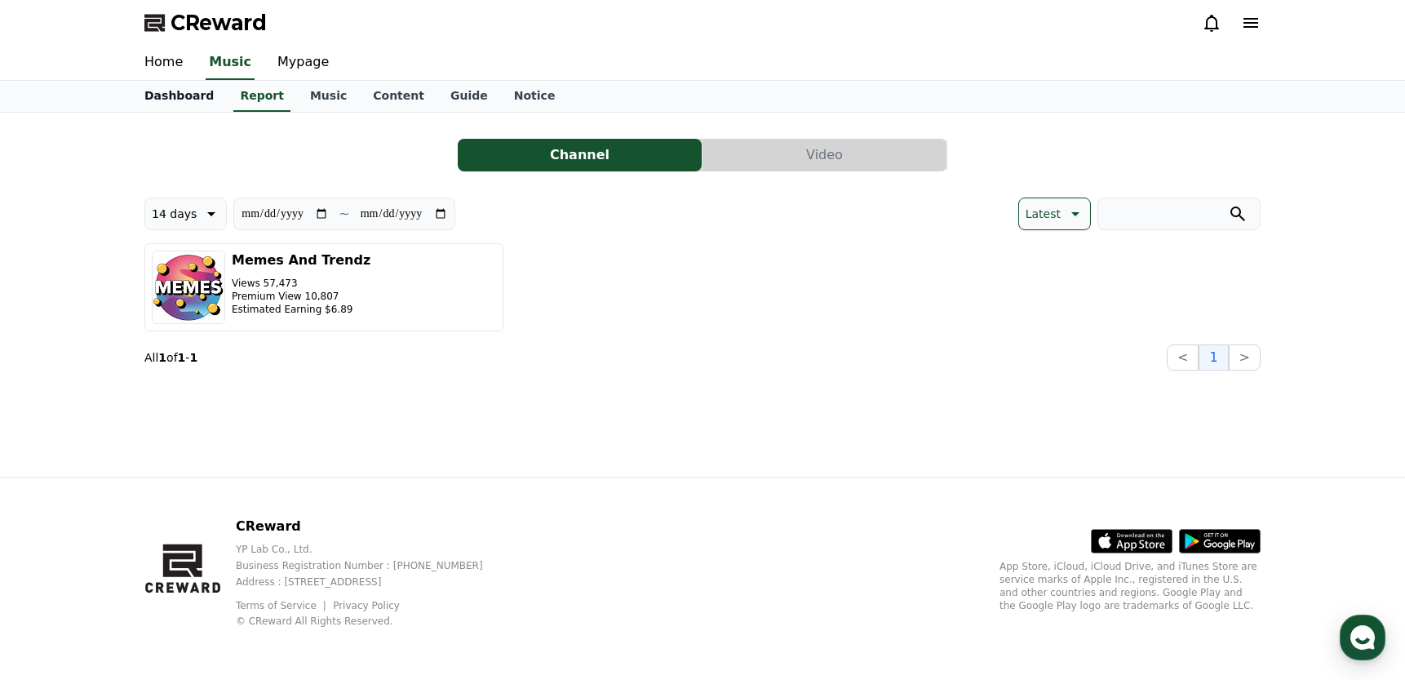
click at [204, 91] on link "Dashboard" at bounding box center [178, 96] width 95 height 31
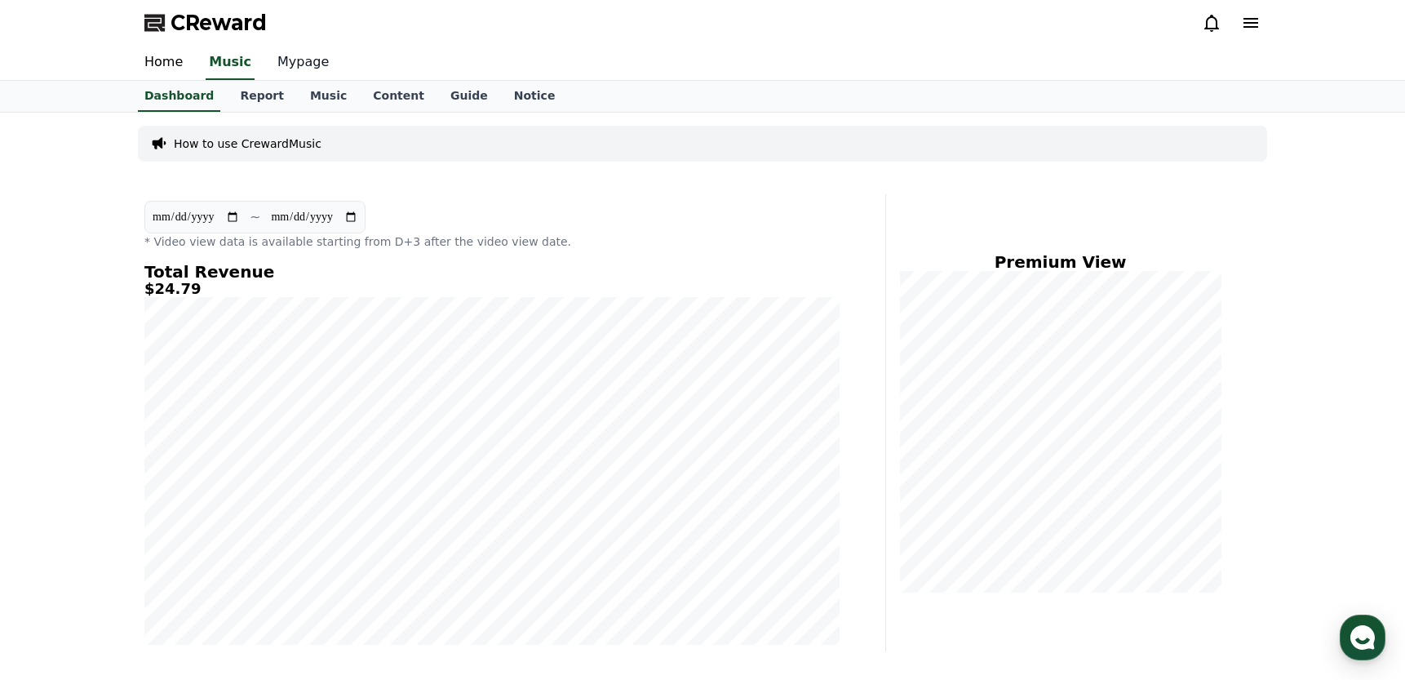
click at [301, 57] on link "Mypage" at bounding box center [303, 63] width 78 height 34
select select "**********"
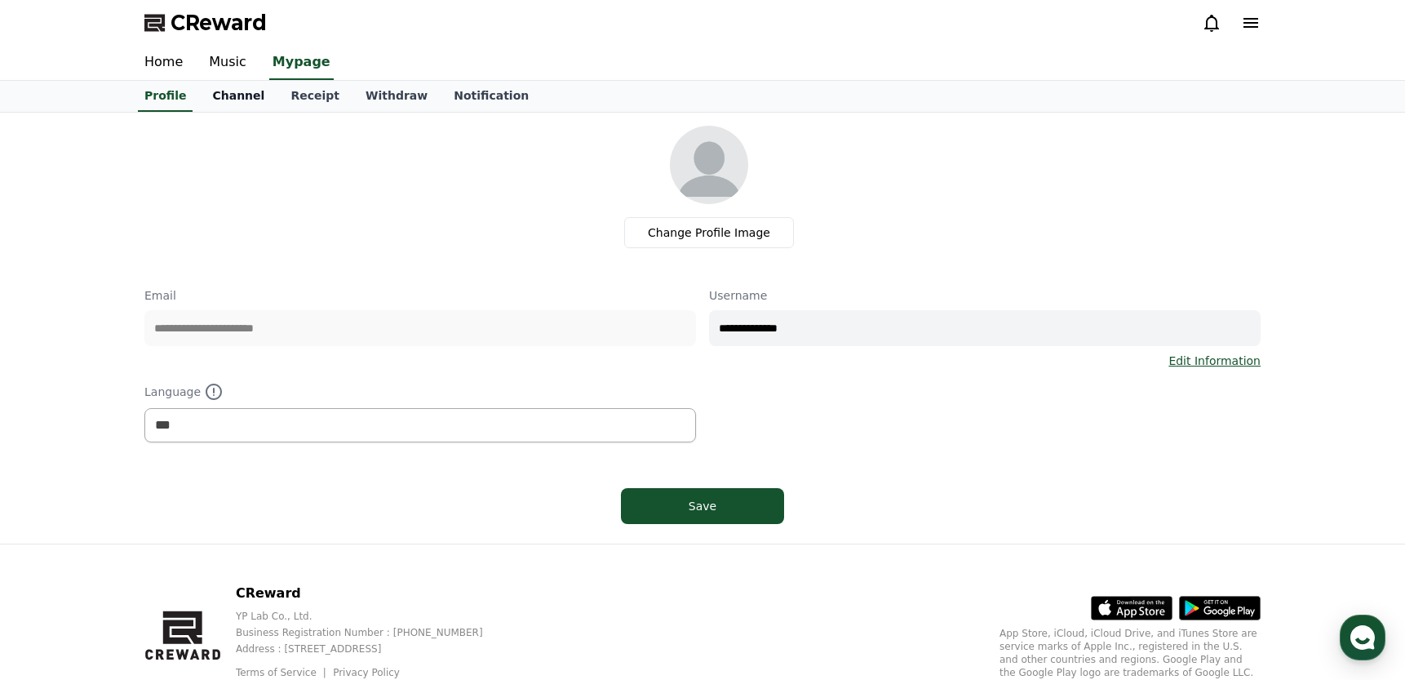
click at [246, 99] on link "Channel" at bounding box center [238, 96] width 78 height 31
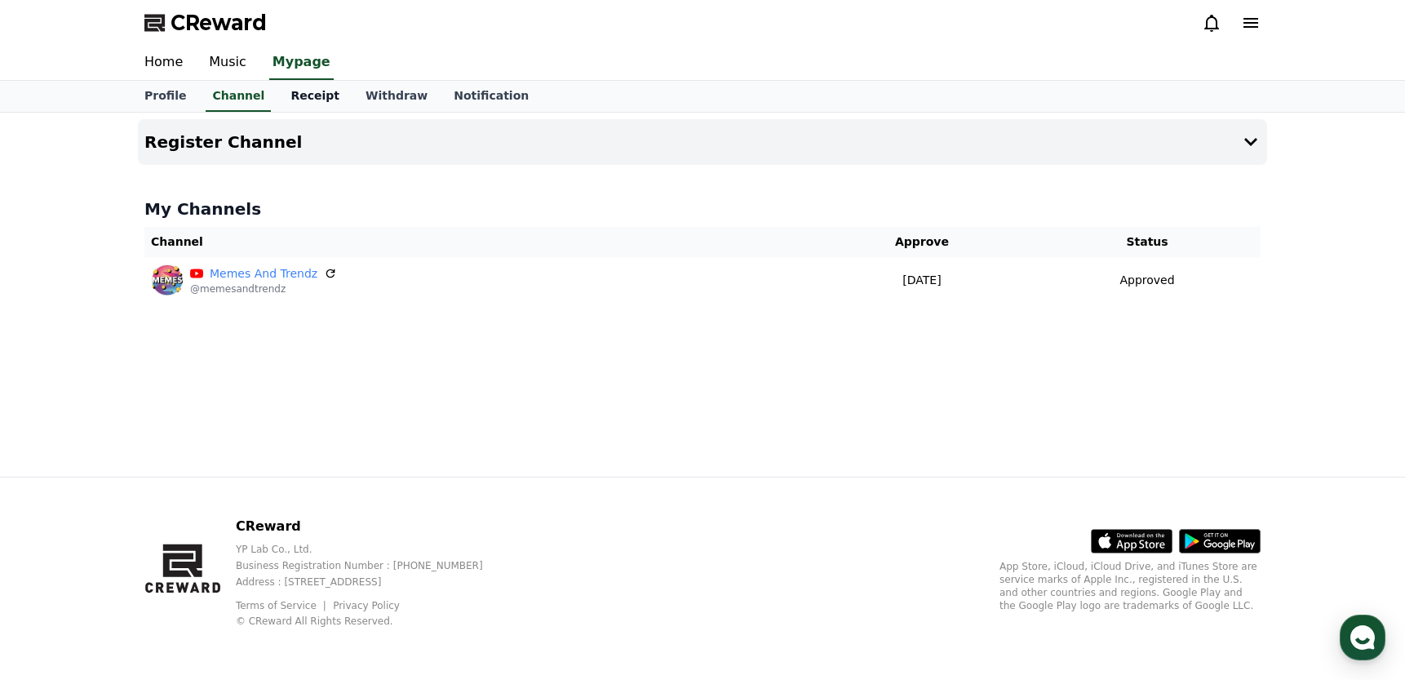
click at [324, 100] on link "Receipt" at bounding box center [314, 96] width 75 height 31
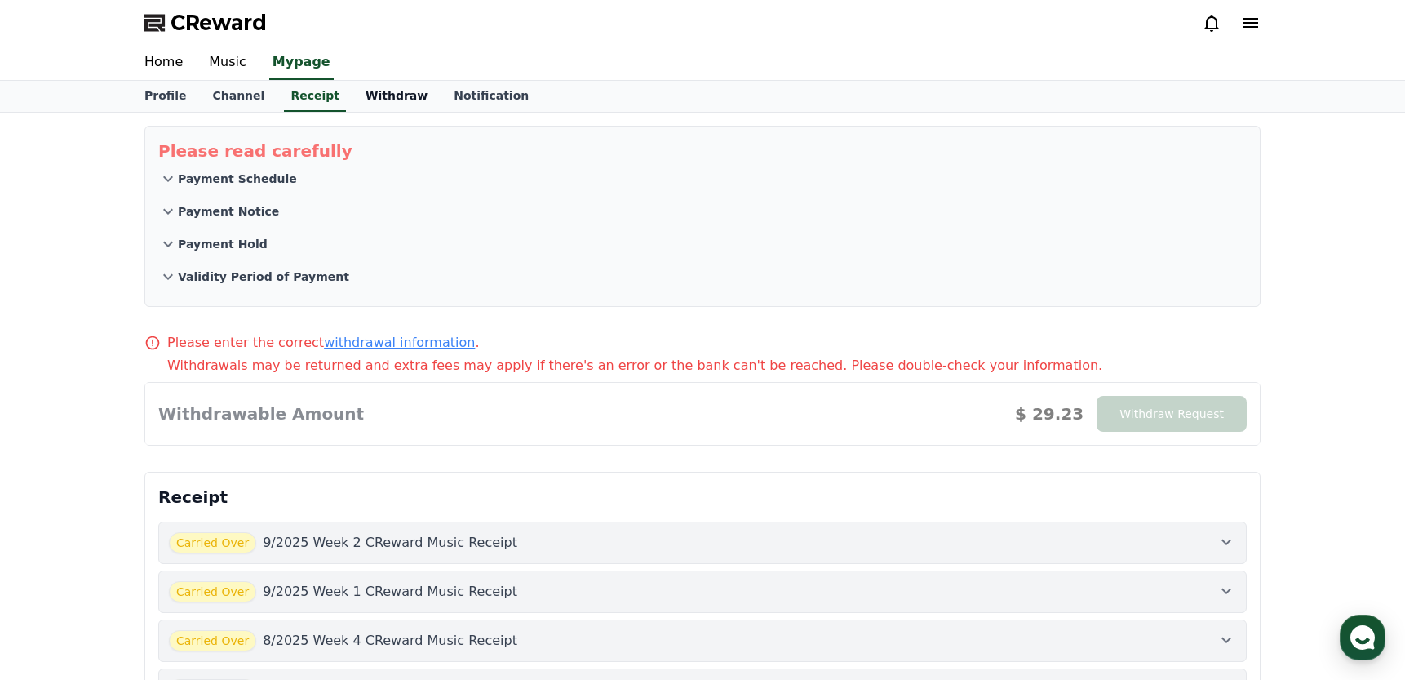
click at [379, 94] on link "Withdraw" at bounding box center [396, 96] width 88 height 31
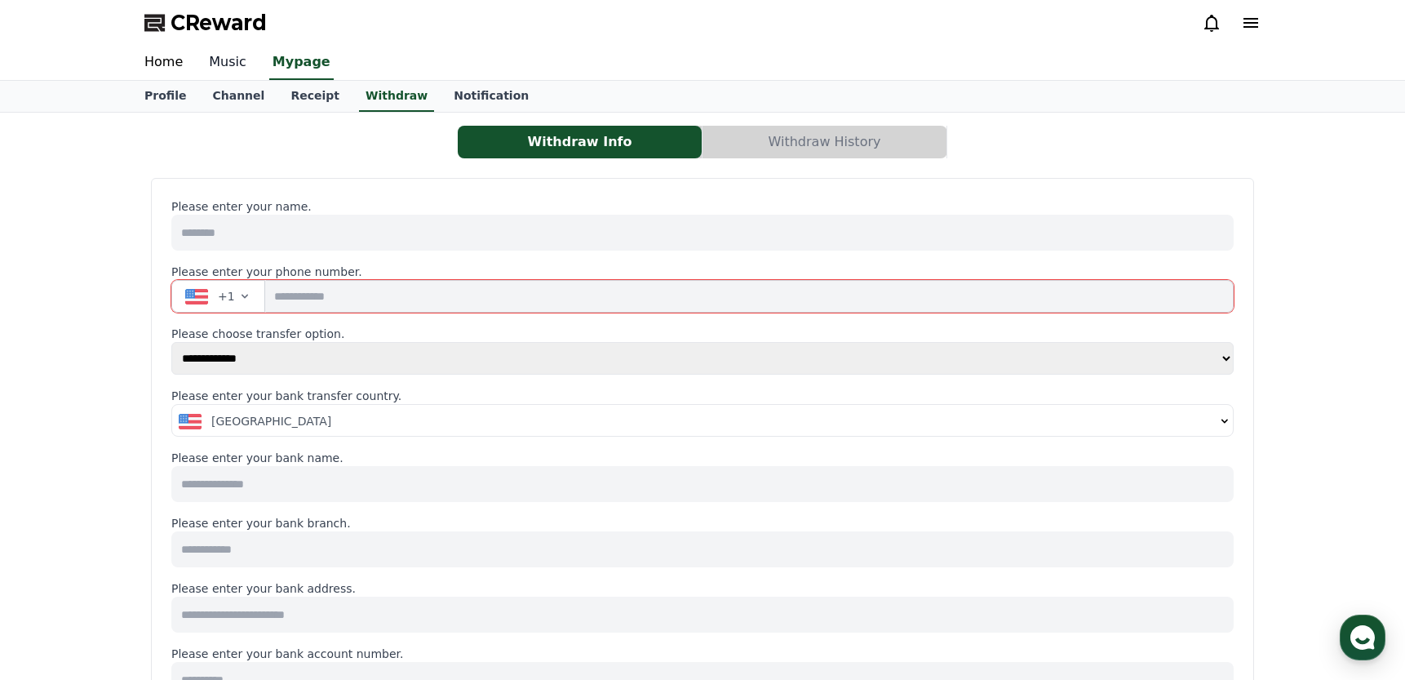
click at [229, 62] on link "Music" at bounding box center [228, 63] width 64 height 34
